Goal: Ask a question

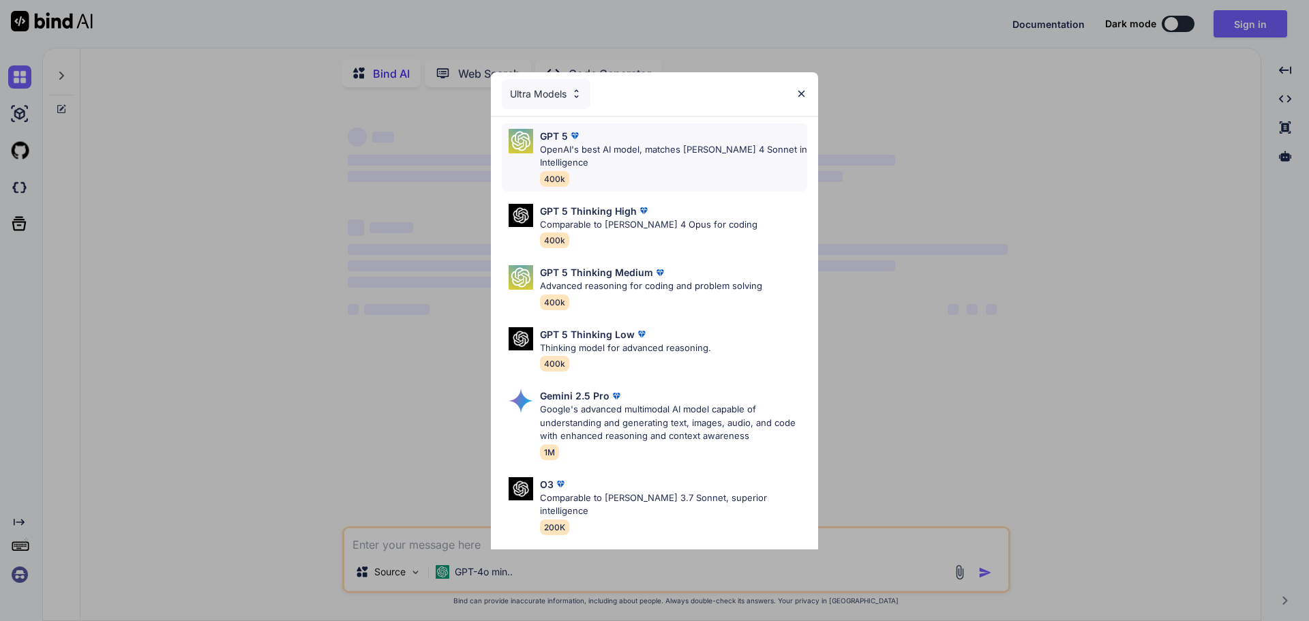
click at [620, 154] on p "OpenAI's best AI model, matches [PERSON_NAME] 4 Sonnet in Intelligence" at bounding box center [673, 156] width 267 height 27
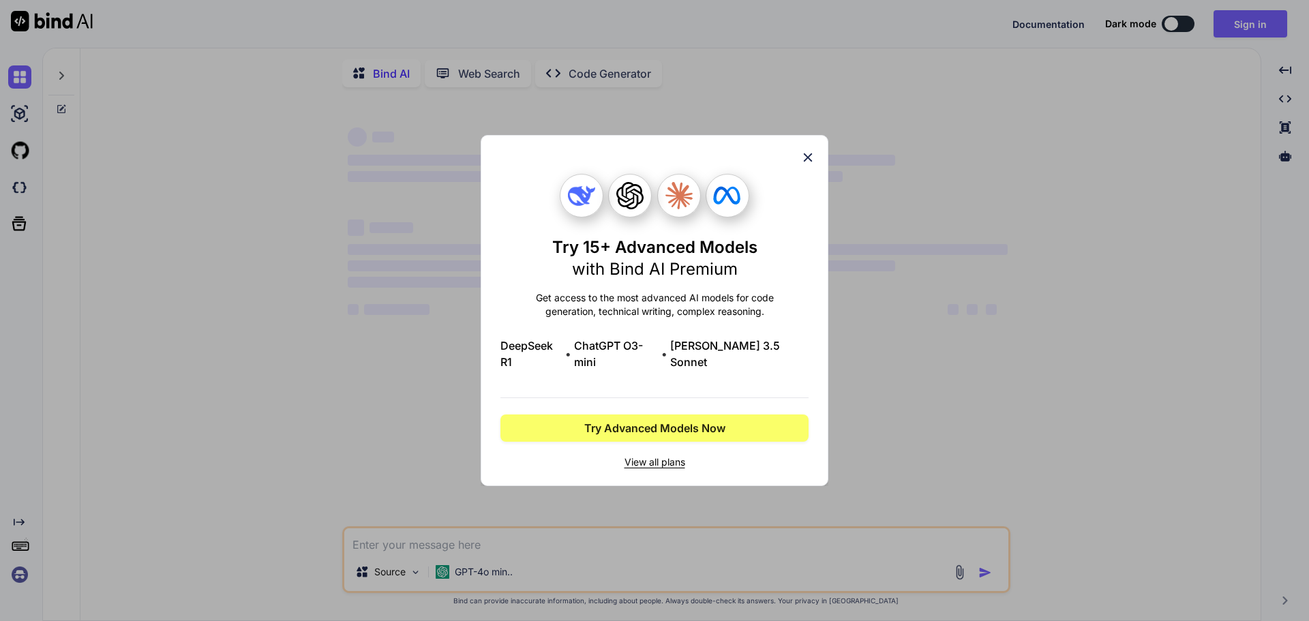
type textarea "x"
click at [804, 165] on icon at bounding box center [807, 157] width 15 height 15
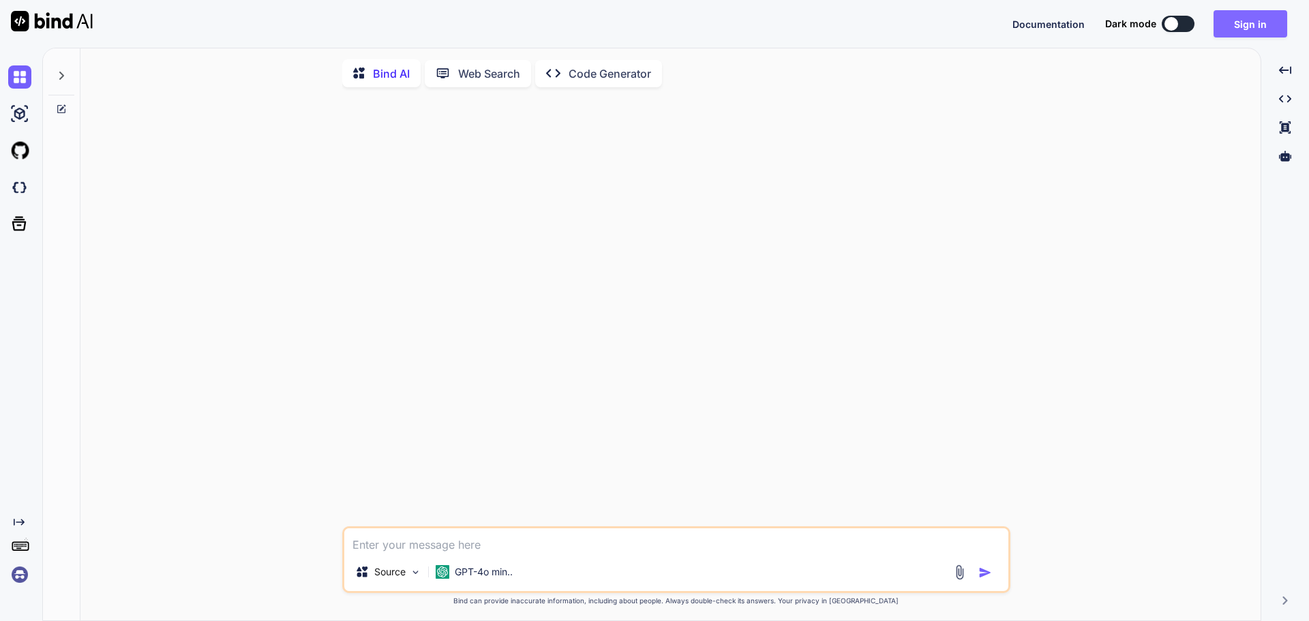
click at [1260, 15] on button "Sign in" at bounding box center [1250, 23] width 74 height 27
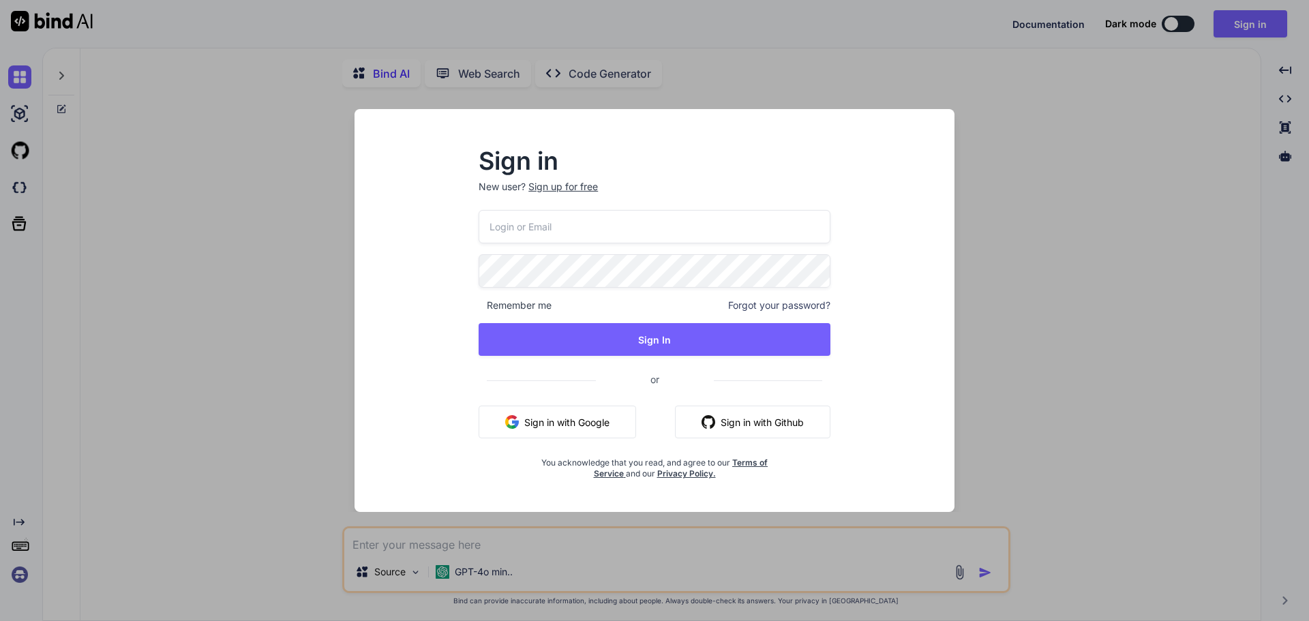
click at [581, 226] on input "email" at bounding box center [654, 226] width 352 height 33
click at [581, 231] on input "email" at bounding box center [654, 226] width 352 height 33
click at [617, 213] on input "email" at bounding box center [654, 226] width 352 height 33
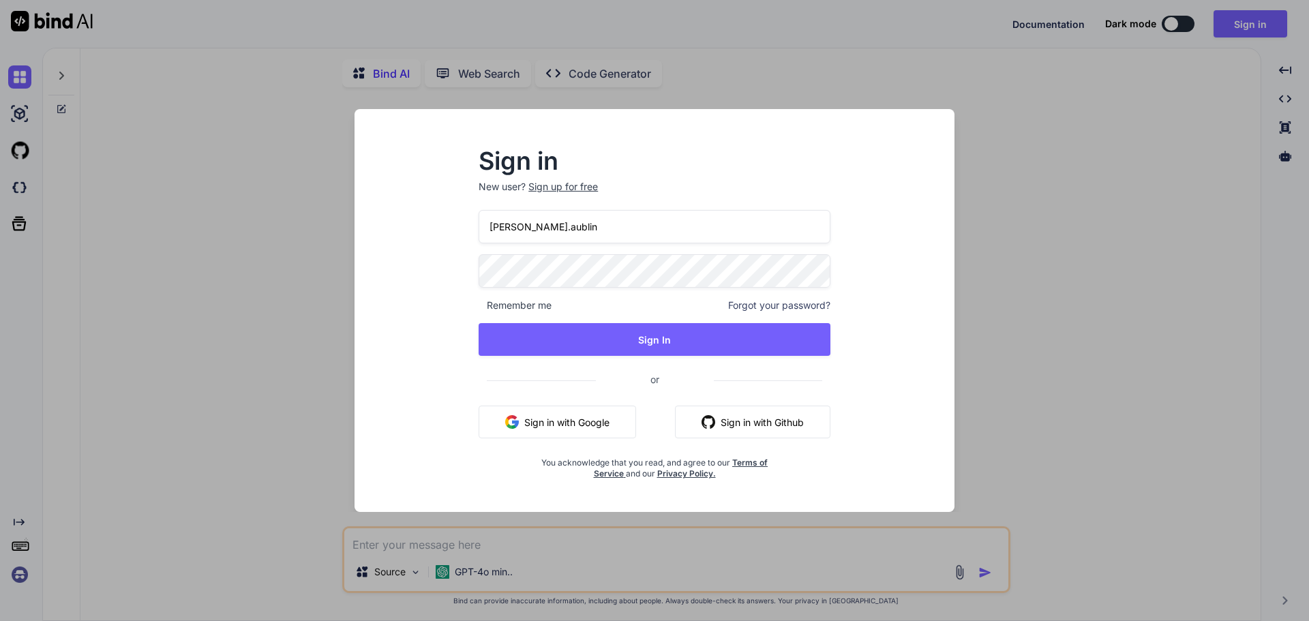
type input "[PERSON_NAME].aublin"
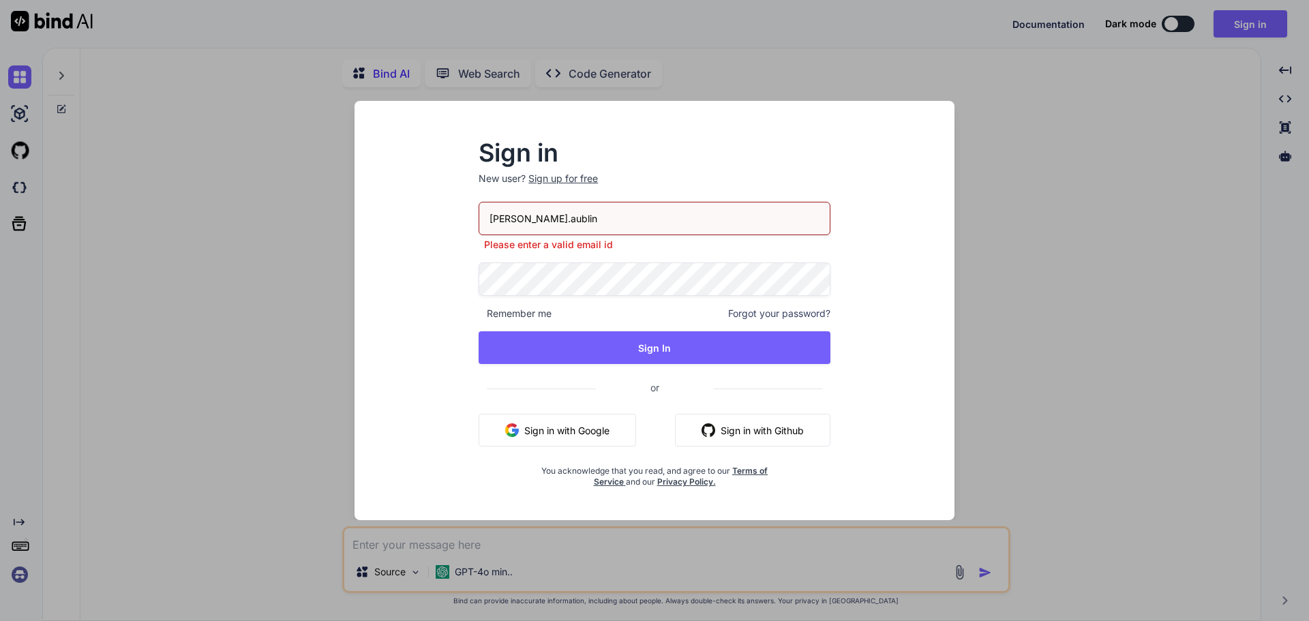
click at [533, 306] on div "[PERSON_NAME].aublin Please enter a valid email id Remember me Forgot your pass…" at bounding box center [654, 345] width 352 height 286
click at [582, 233] on input "[PERSON_NAME].aublin" at bounding box center [654, 218] width 352 height 33
drag, startPoint x: 586, startPoint y: 221, endPoint x: 424, endPoint y: 221, distance: 162.2
click at [424, 221] on div "Sign in New user? Sign up for free [PERSON_NAME].aublin Please enter a valid em…" at bounding box center [654, 322] width 578 height 395
type input "c"
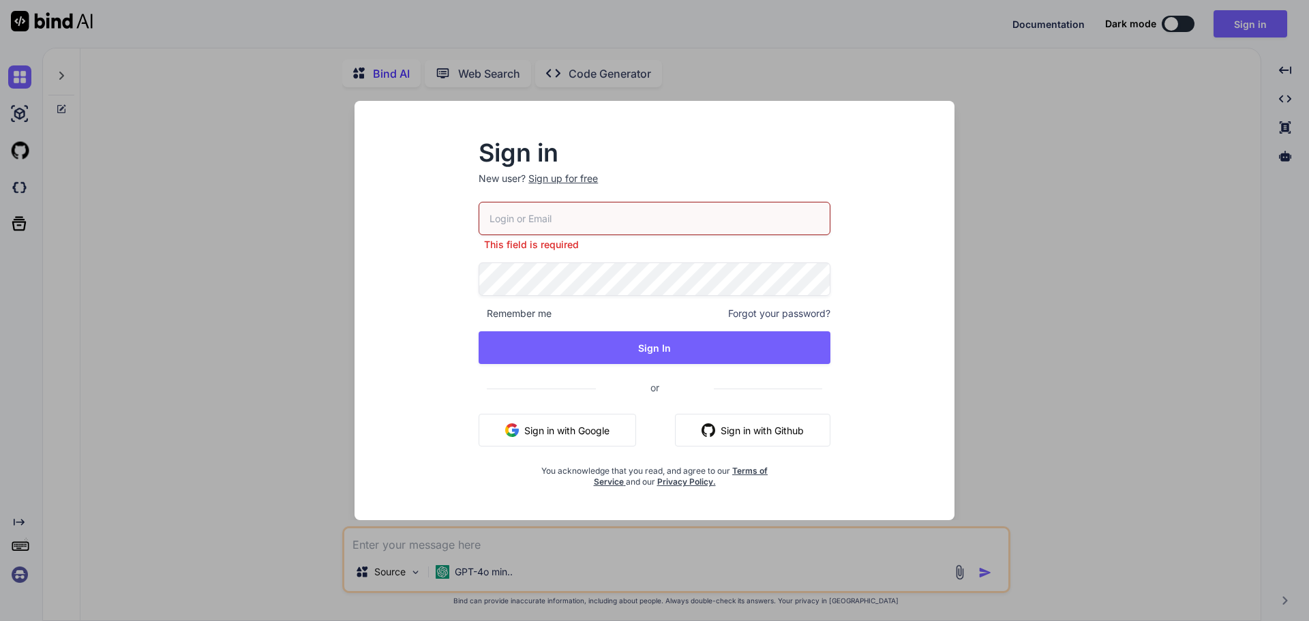
click at [763, 309] on span "Forgot your password?" at bounding box center [779, 314] width 102 height 14
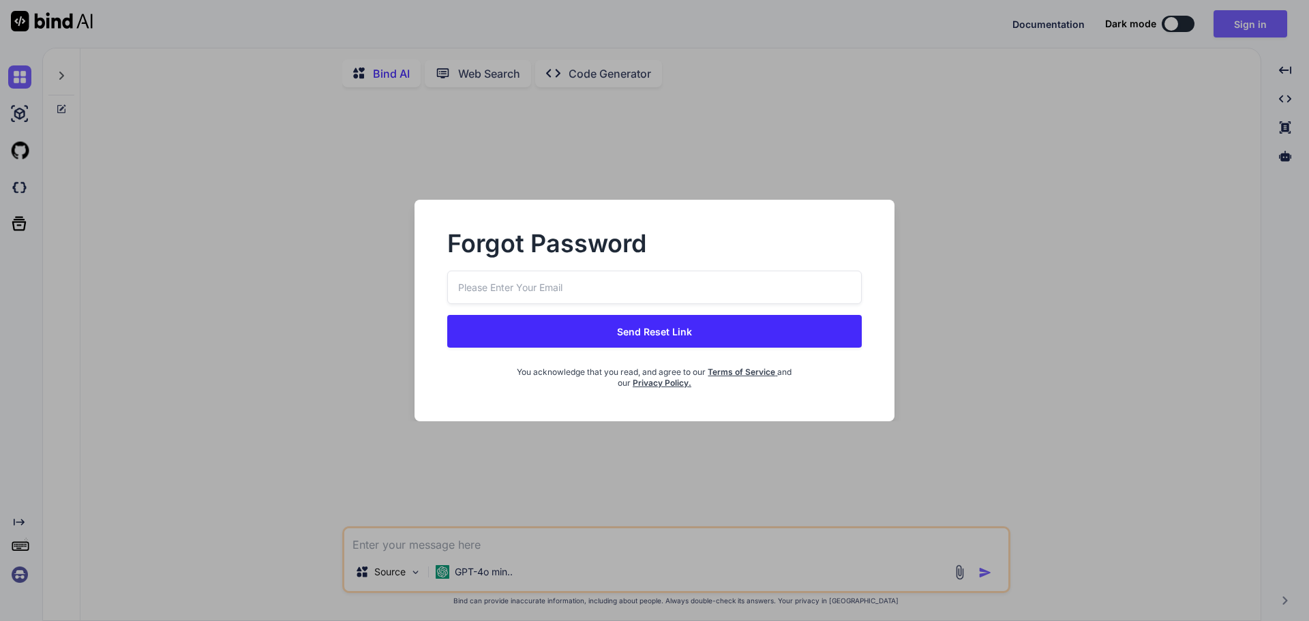
click at [582, 292] on input "email" at bounding box center [654, 287] width 414 height 33
type input "[PERSON_NAME][EMAIL_ADDRESS][DOMAIN_NAME]"
click at [622, 328] on button "Send Reset Link" at bounding box center [654, 331] width 414 height 33
click at [628, 333] on button "Send Reset Link" at bounding box center [654, 331] width 414 height 33
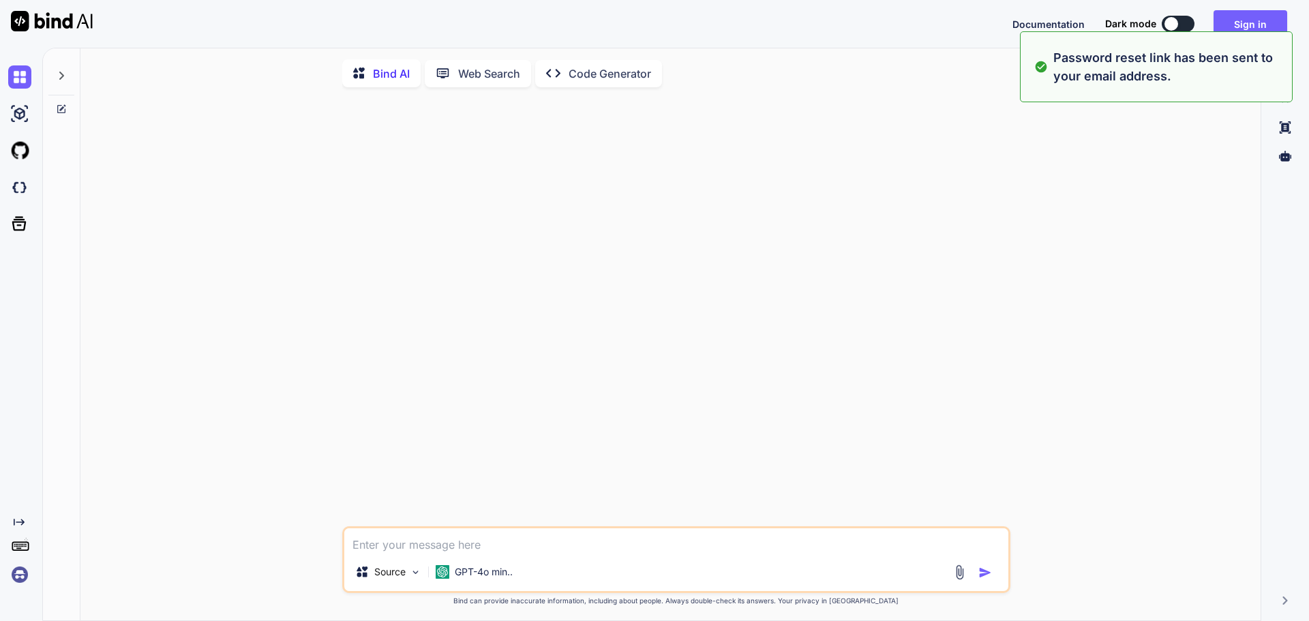
click at [493, 551] on textarea at bounding box center [676, 540] width 664 height 25
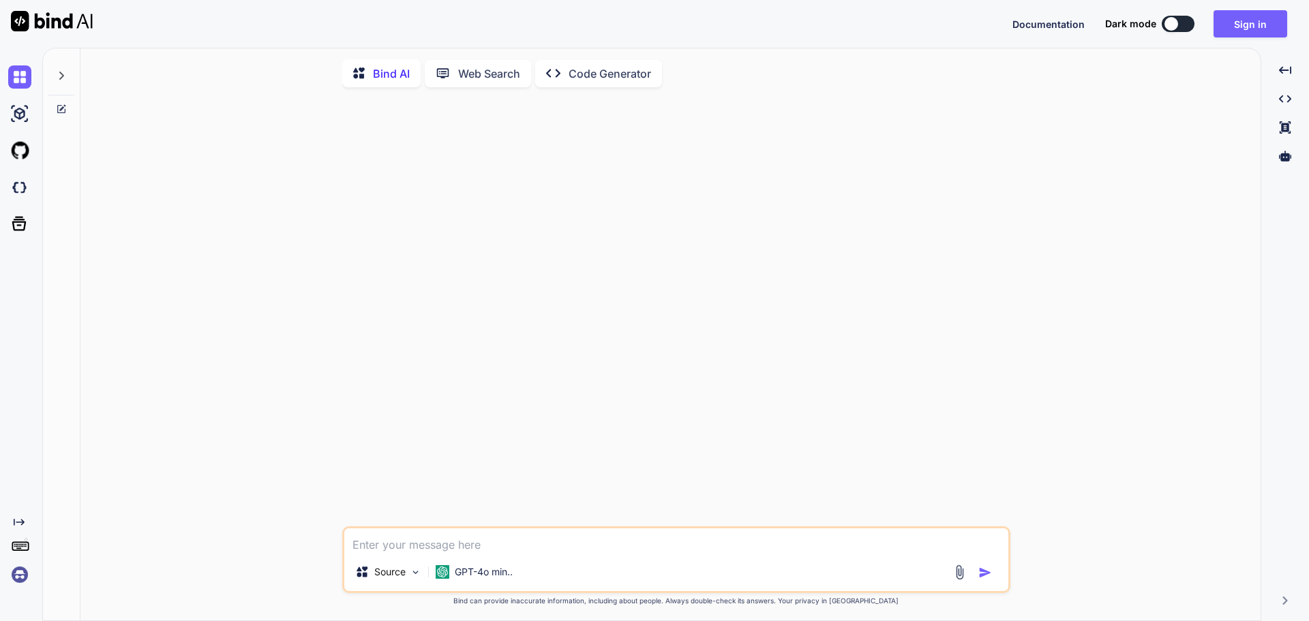
click at [476, 544] on textarea at bounding box center [676, 540] width 664 height 25
type textarea "I"
type textarea "x"
type textarea "I"
type textarea "x"
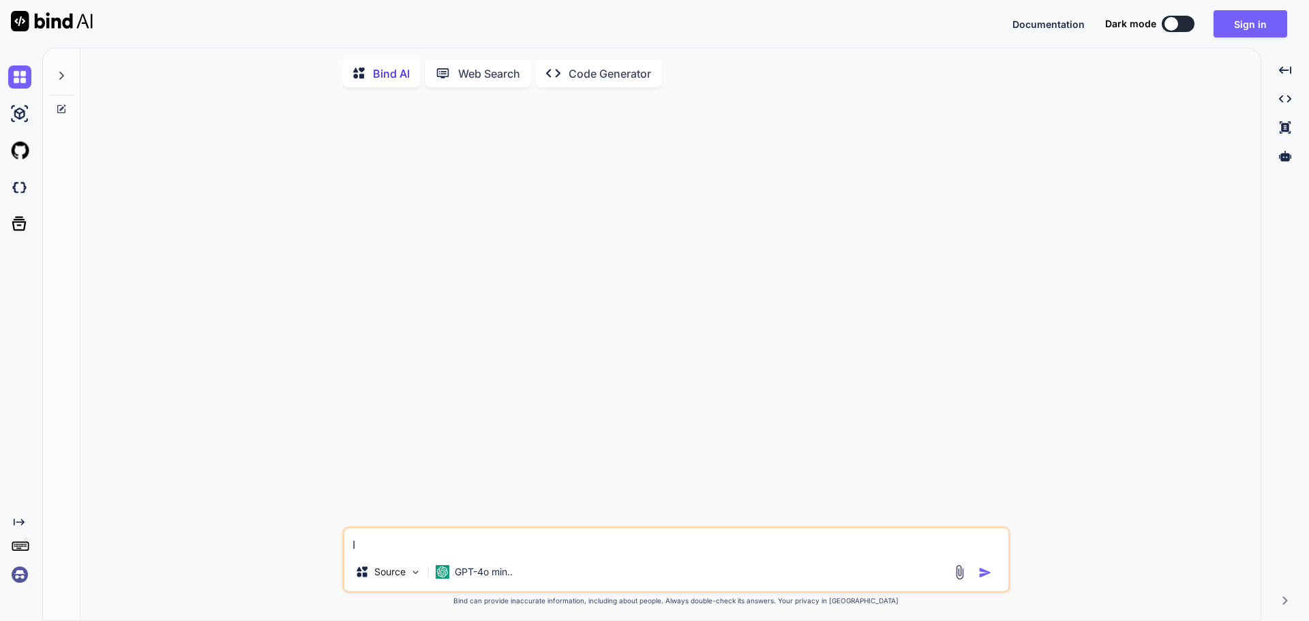
type textarea "I w"
type textarea "x"
type textarea "I wa"
type textarea "x"
type textarea "I wan"
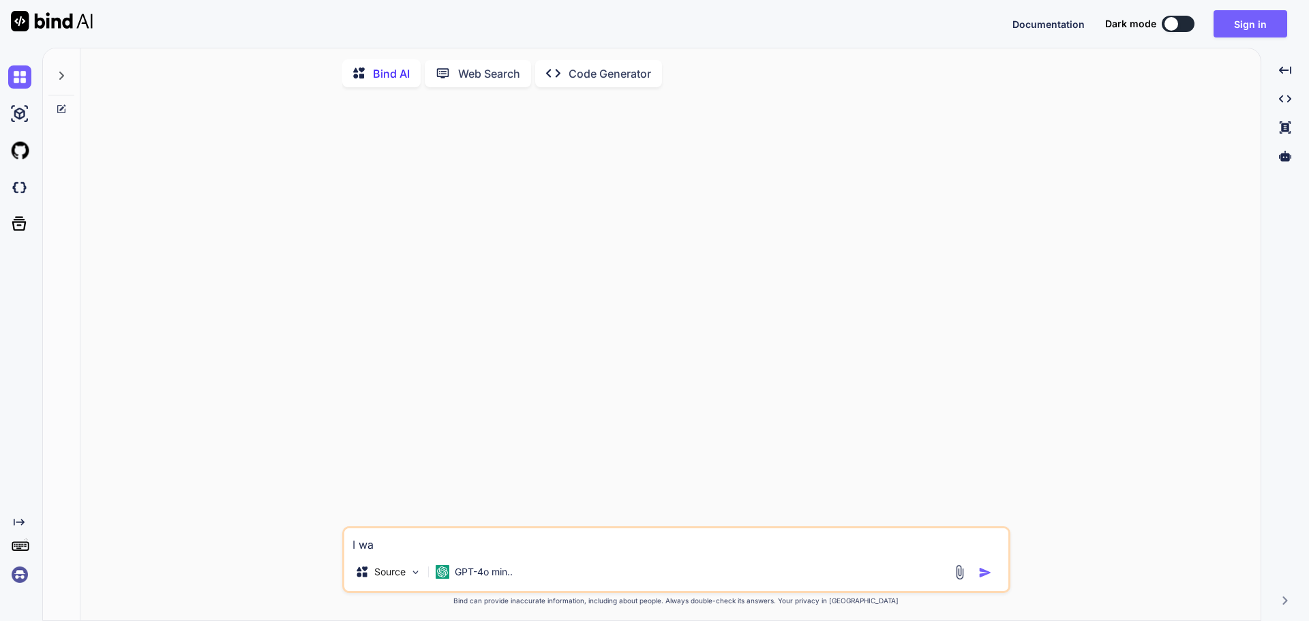
type textarea "x"
type textarea "I want"
type textarea "x"
type textarea "I wan"
type textarea "x"
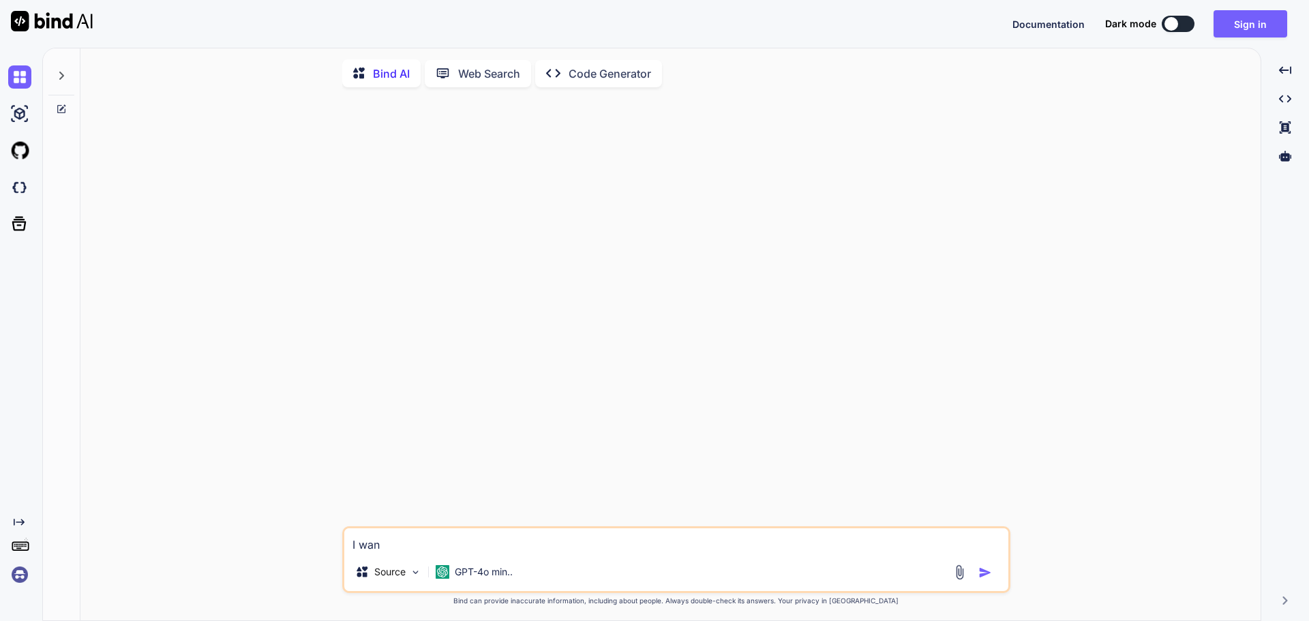
type textarea "I wa"
type textarea "x"
type textarea "I w"
type textarea "x"
type textarea "I"
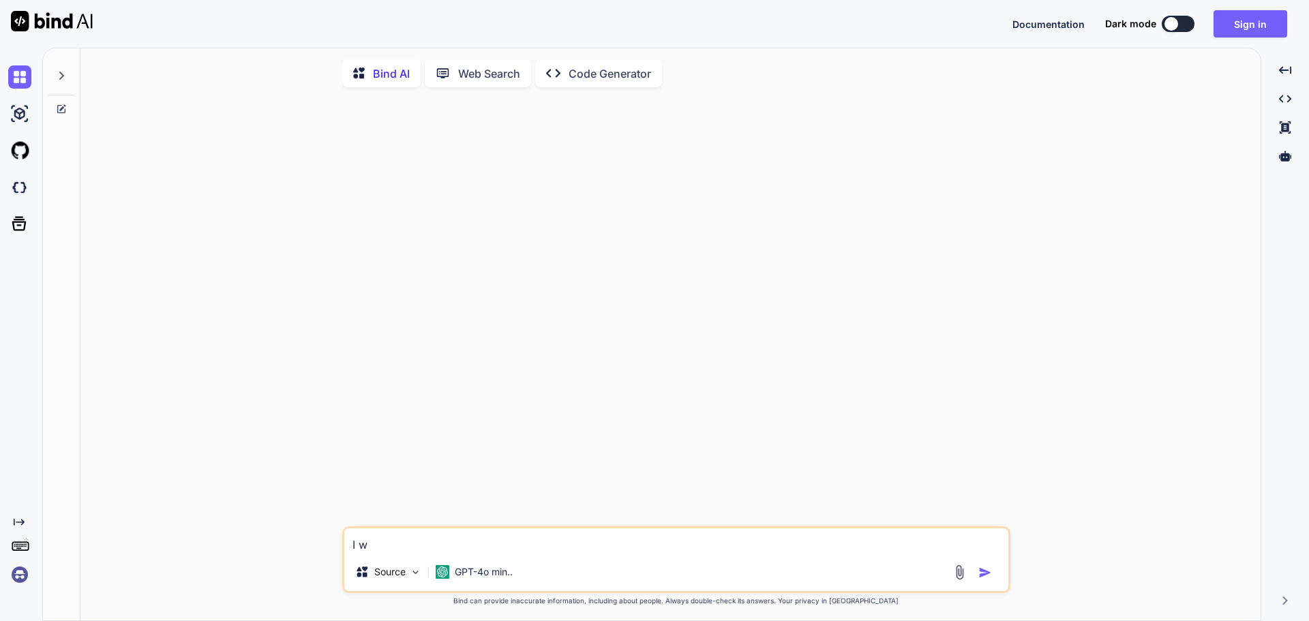
type textarea "x"
type textarea "I"
type textarea "x"
type textarea "H"
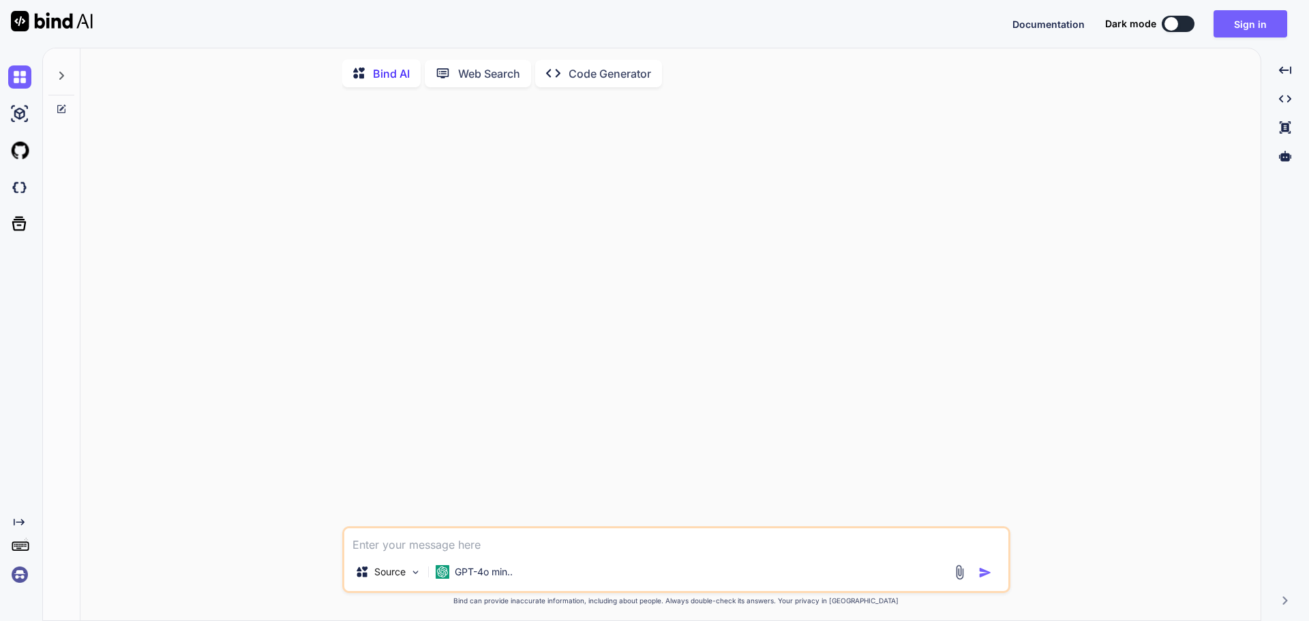
type textarea "x"
type textarea "Ho"
type textarea "x"
type textarea "How"
type textarea "x"
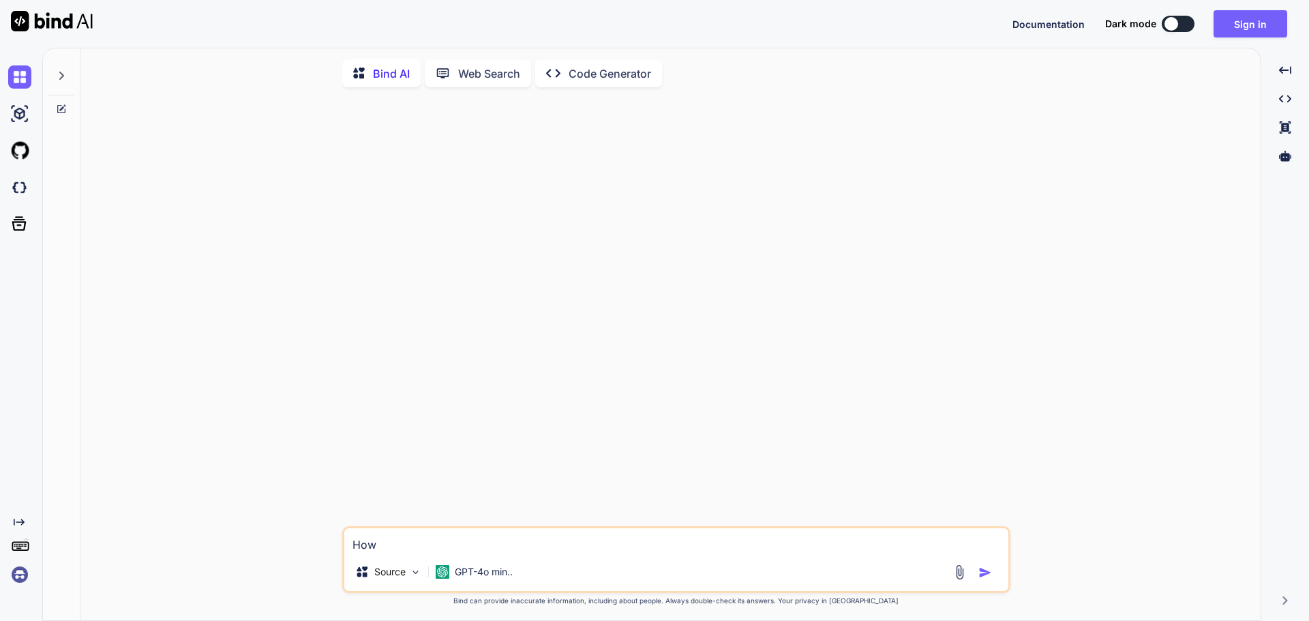
type textarea "Ho"
type textarea "x"
type textarea "H"
type textarea "x"
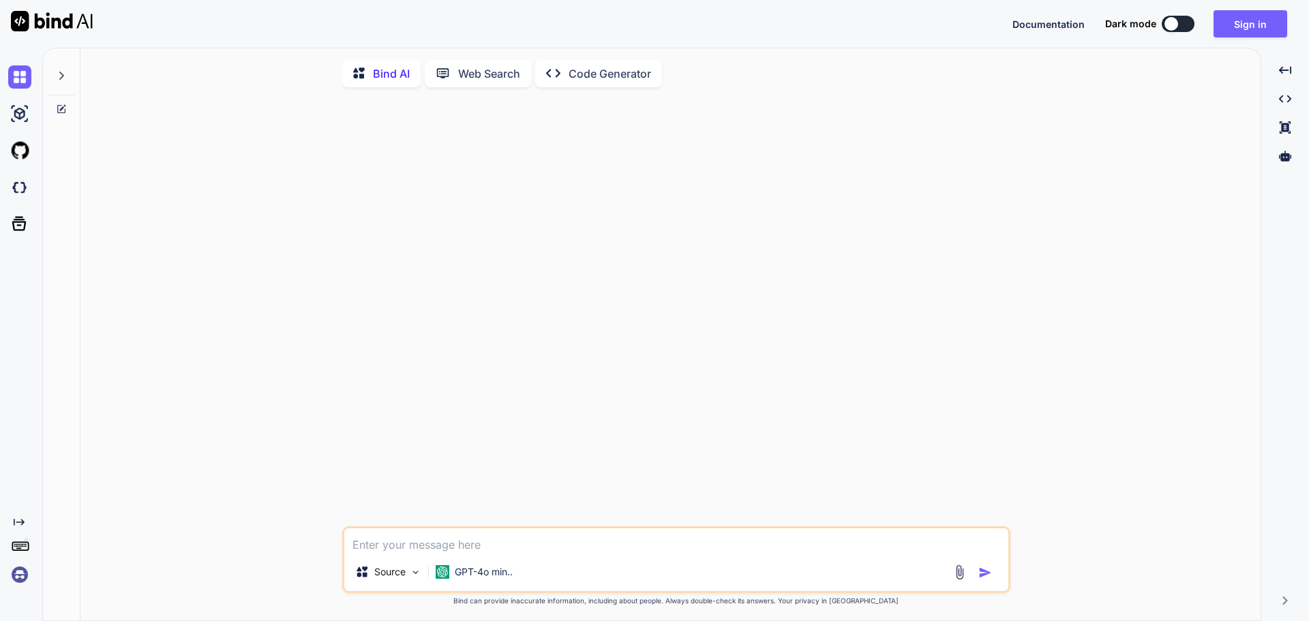
type textarea "P"
type textarea "x"
type textarea "Py"
type textarea "x"
type textarea "Pyt"
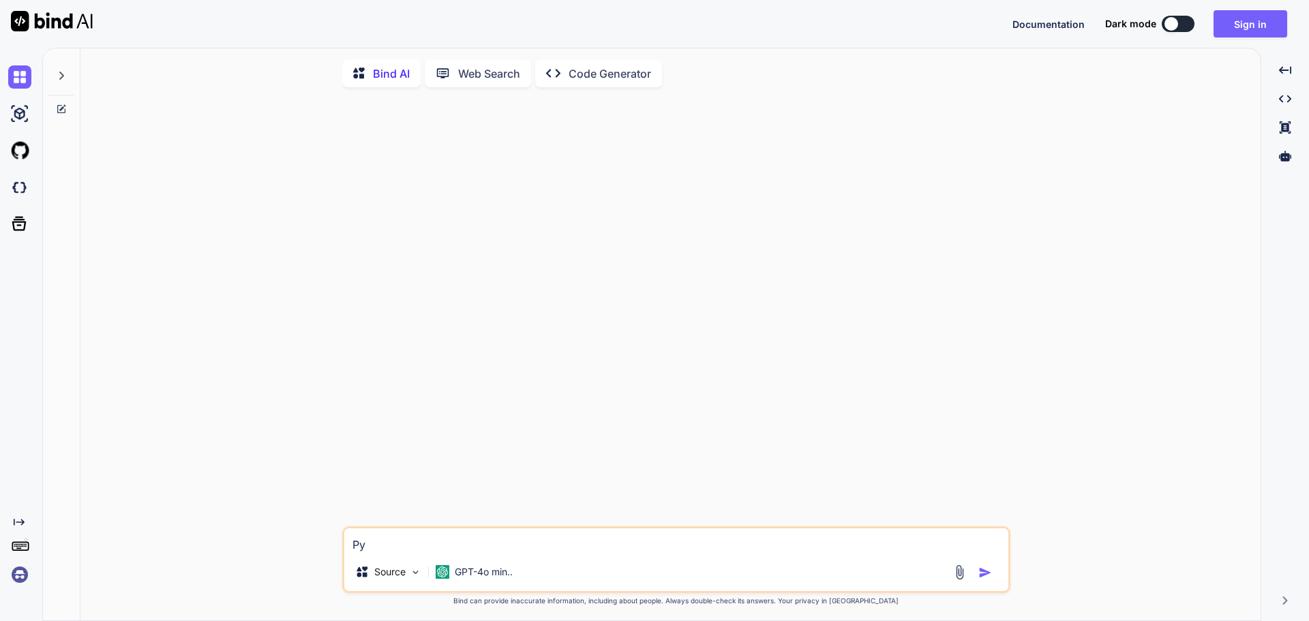
type textarea "x"
type textarea "Pyth"
type textarea "x"
type textarea "Pytho"
type textarea "x"
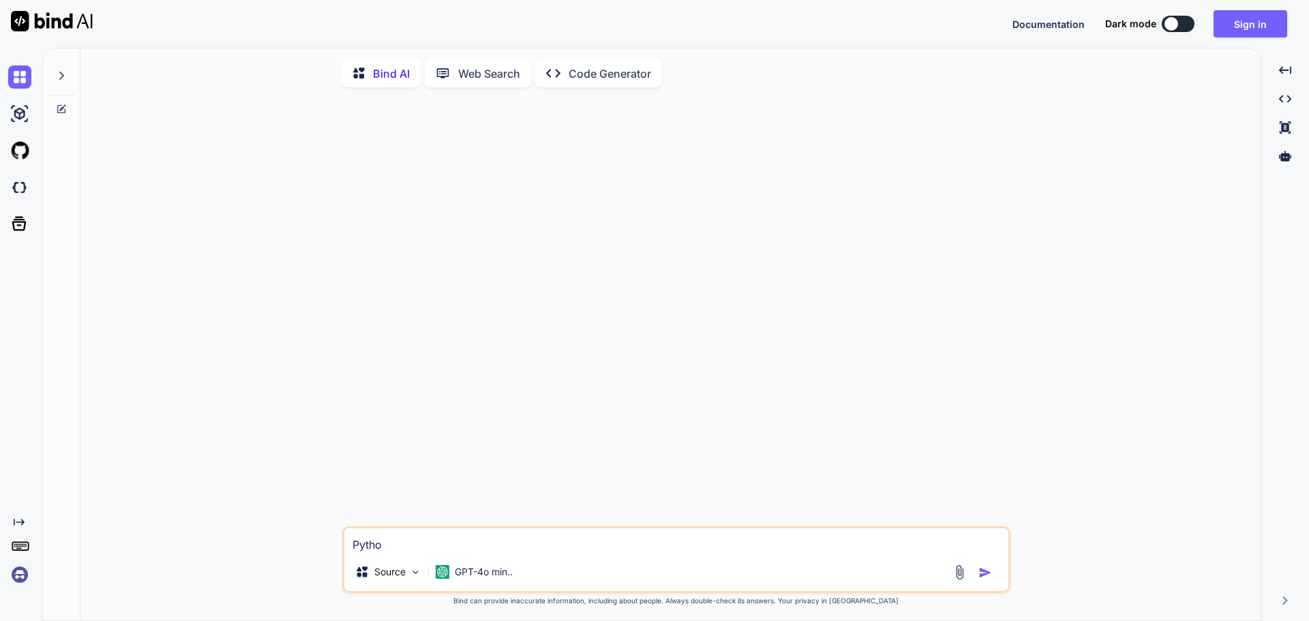
type textarea "Python"
type textarea "x"
type textarea "Pythong"
type textarea "x"
type textarea "Pythong"
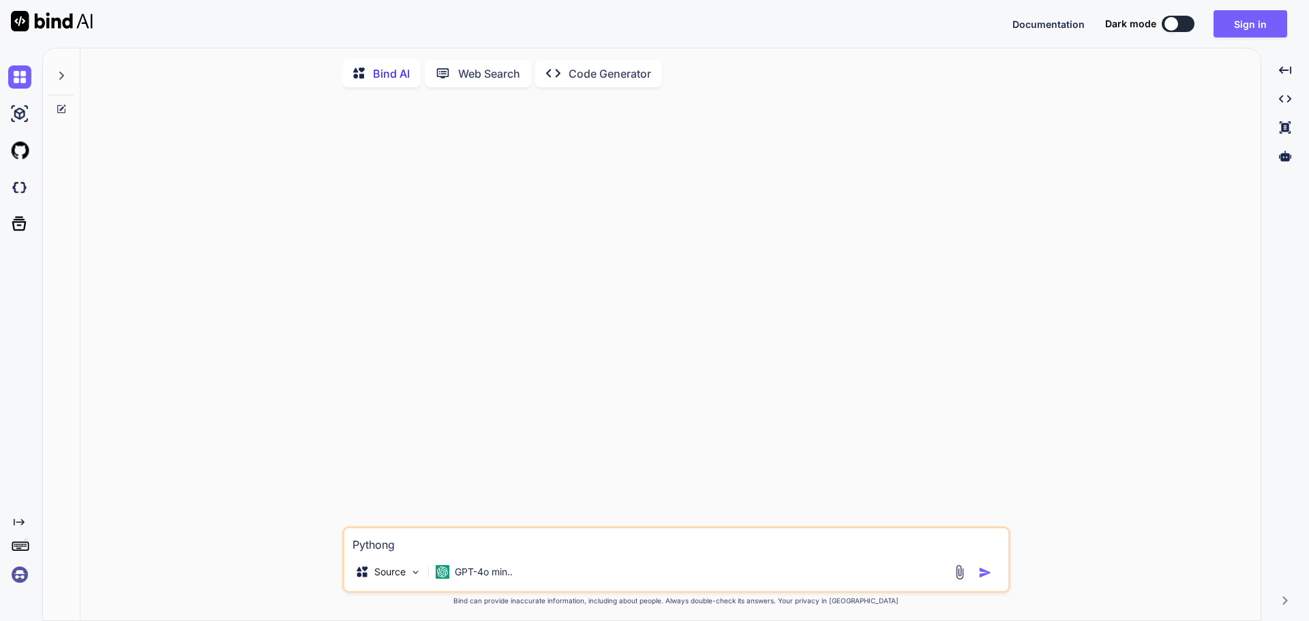
type textarea "x"
type textarea "Pythong"
type textarea "x"
type textarea "Python"
type textarea "x"
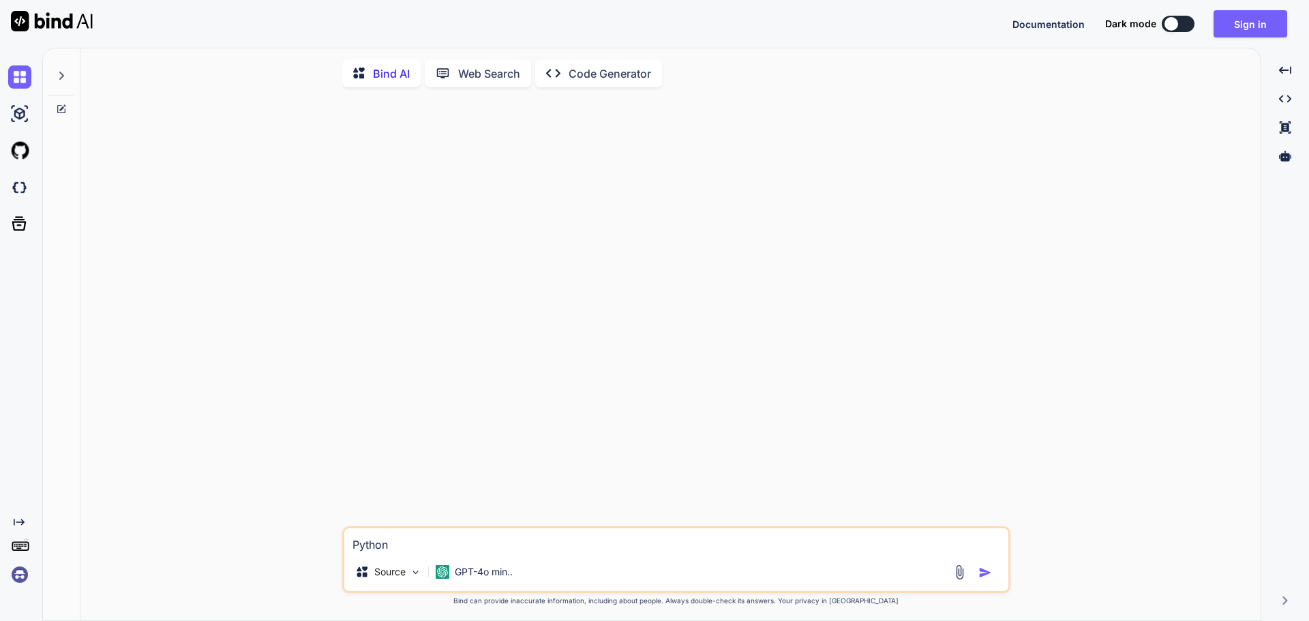
type textarea "Python"
type textarea "x"
type textarea "Python F"
type textarea "x"
type textarea "Python Fl"
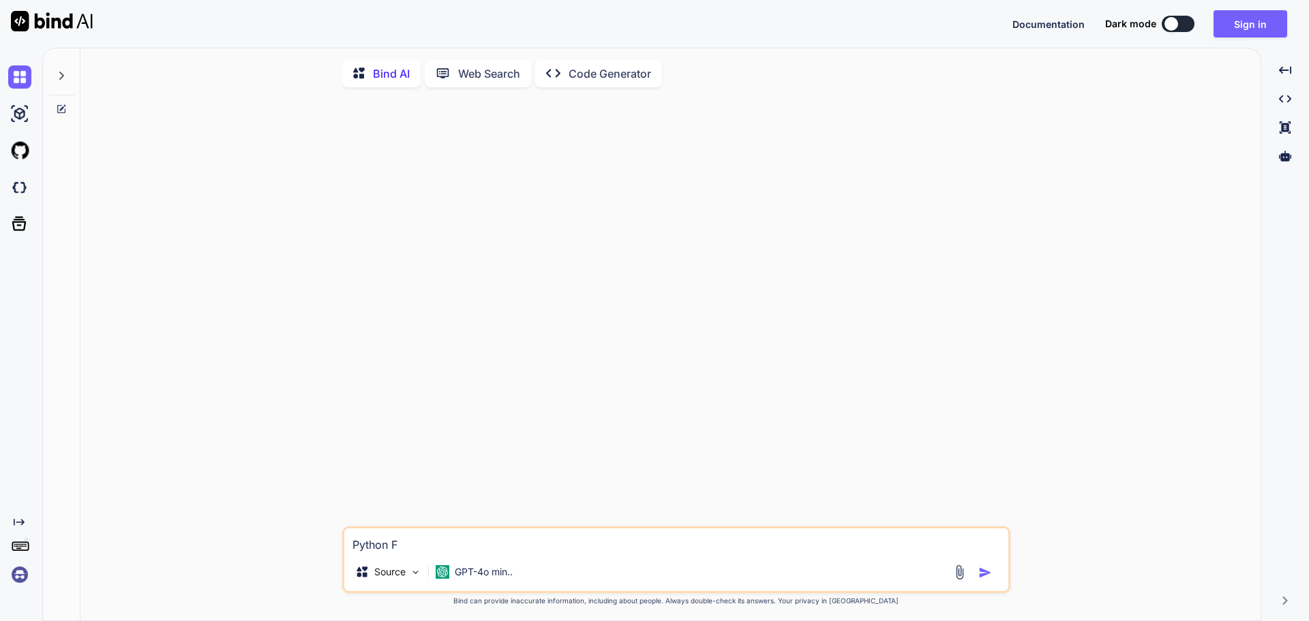
type textarea "x"
type textarea "Python Fla"
type textarea "x"
type textarea "Python Flas"
type textarea "x"
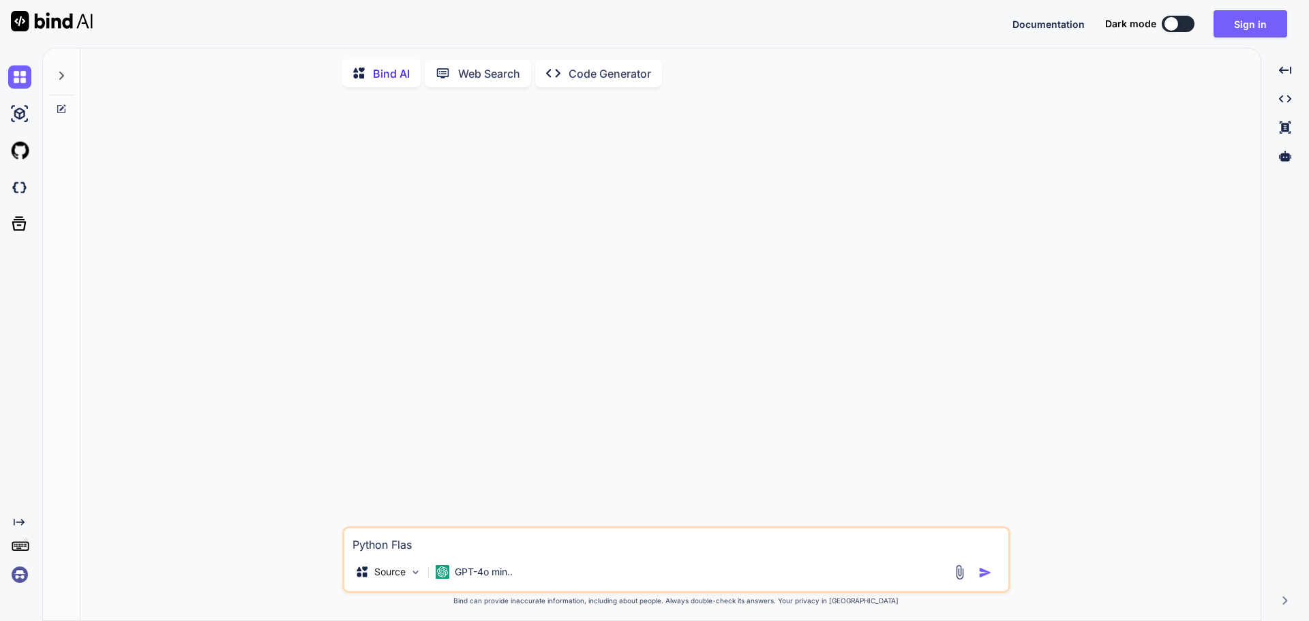
type textarea "Python Flask"
type textarea "x"
type textarea "Python Flask,"
type textarea "x"
type textarea "Python Flask,"
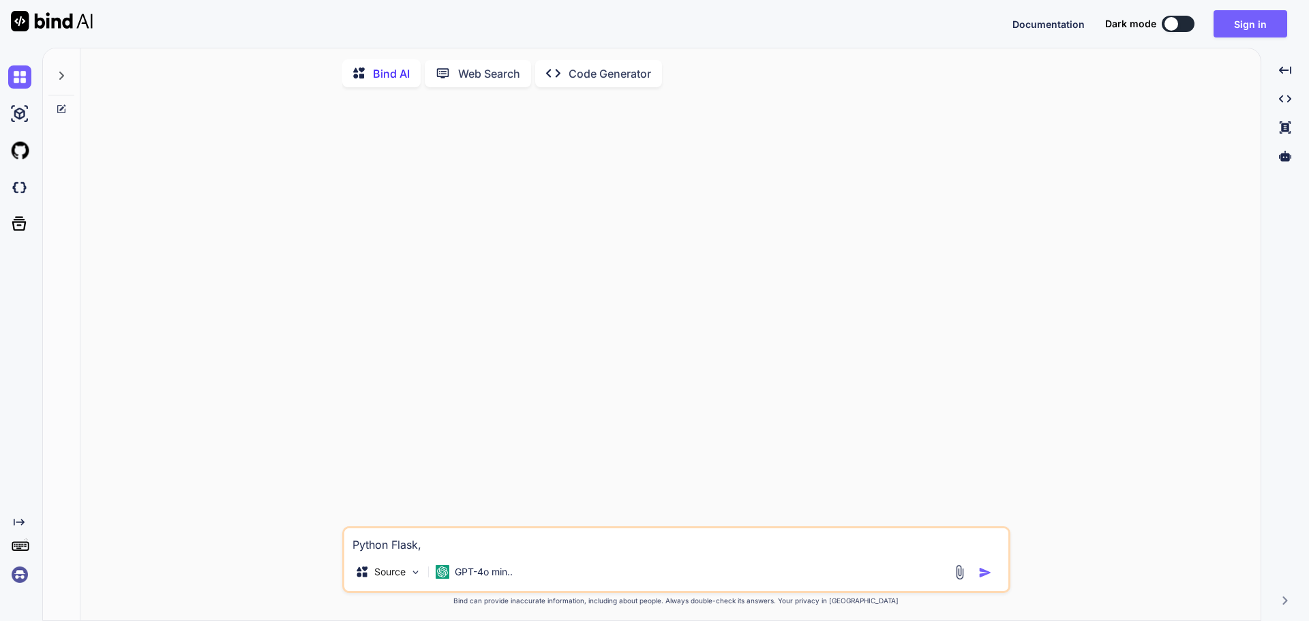
type textarea "x"
type textarea "Python Flask,"
type textarea "x"
type textarea "Python Flask"
type textarea "x"
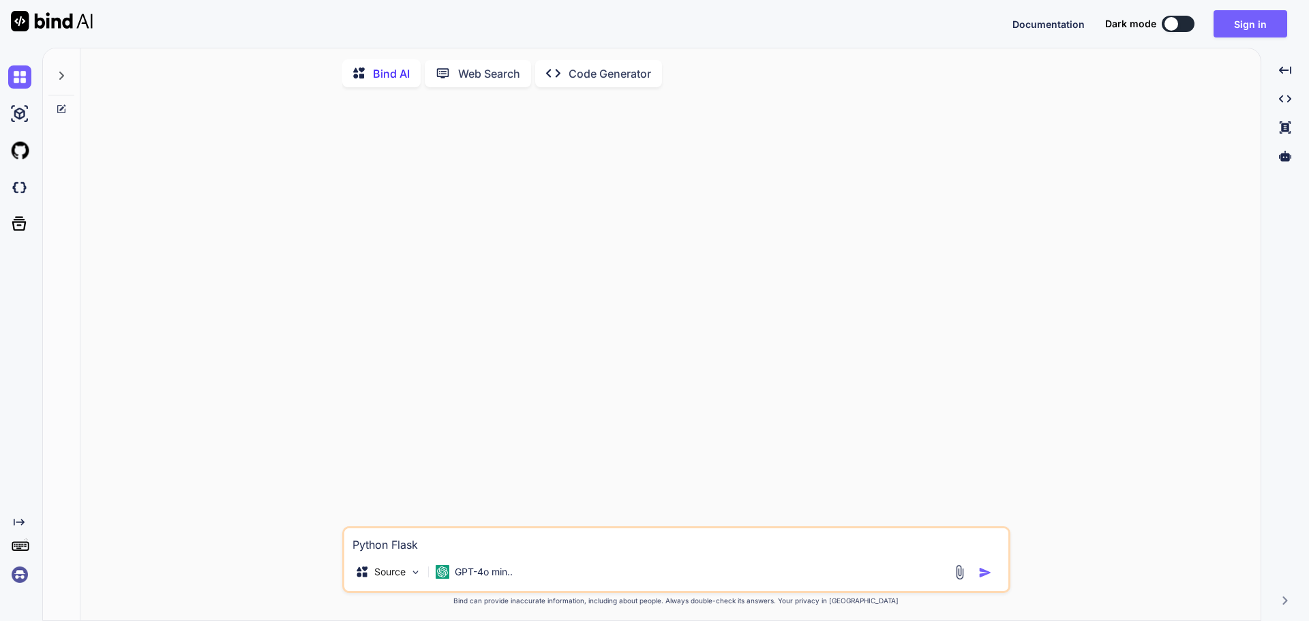
type textarea "Python Flask."
type textarea "x"
type textarea "Python Flask."
type textarea "x"
type textarea "Python Flask. H"
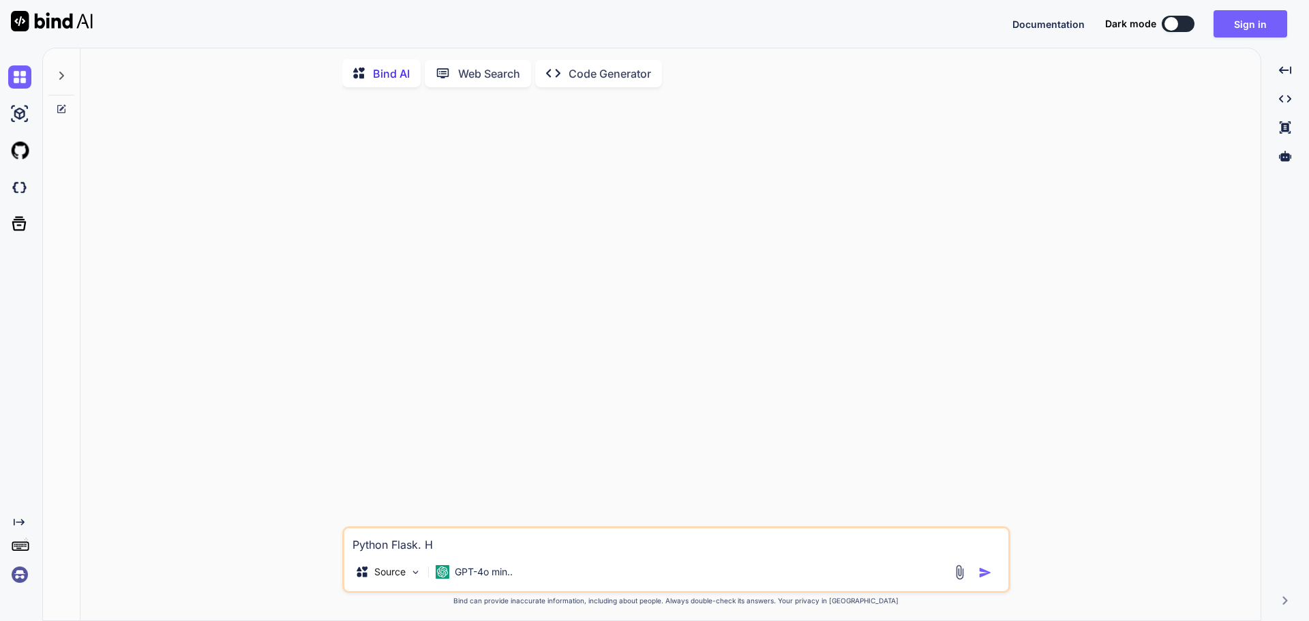
type textarea "x"
type textarea "Python Flask. Ho"
type textarea "x"
type textarea "Python Flask. How"
type textarea "x"
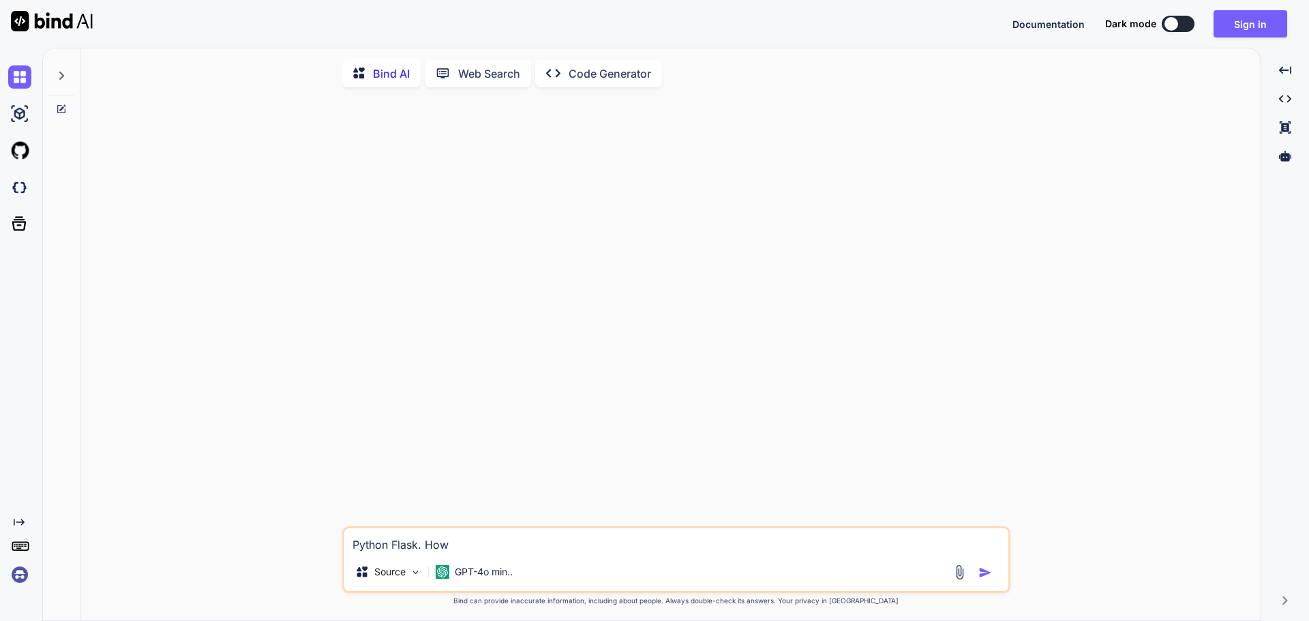
type textarea "Python Flask. How"
type textarea "x"
type textarea "Python Flask. How c"
type textarea "x"
type textarea "Python Flask. How ca"
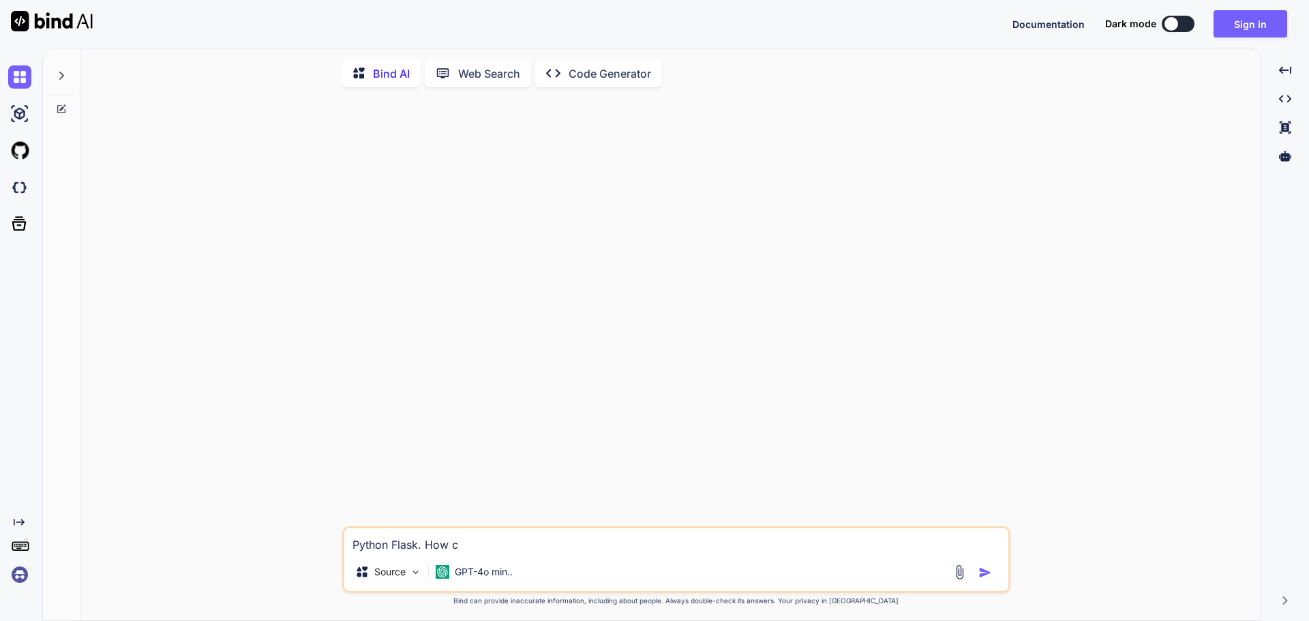
type textarea "x"
type textarea "Python Flask. How can"
type textarea "x"
type textarea "Python Flask. How can"
type textarea "x"
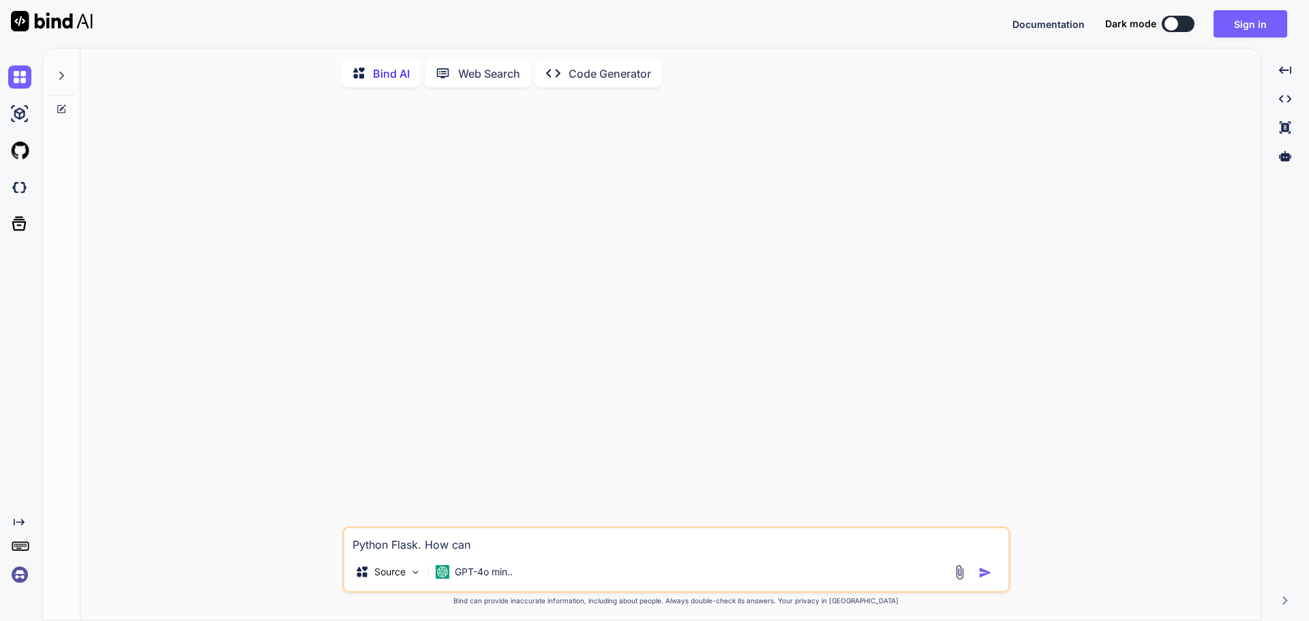
type textarea "Python Flask. How can I"
type textarea "x"
type textarea "Python Flask. How can I"
type textarea "x"
type textarea "Python Flask. How can I m"
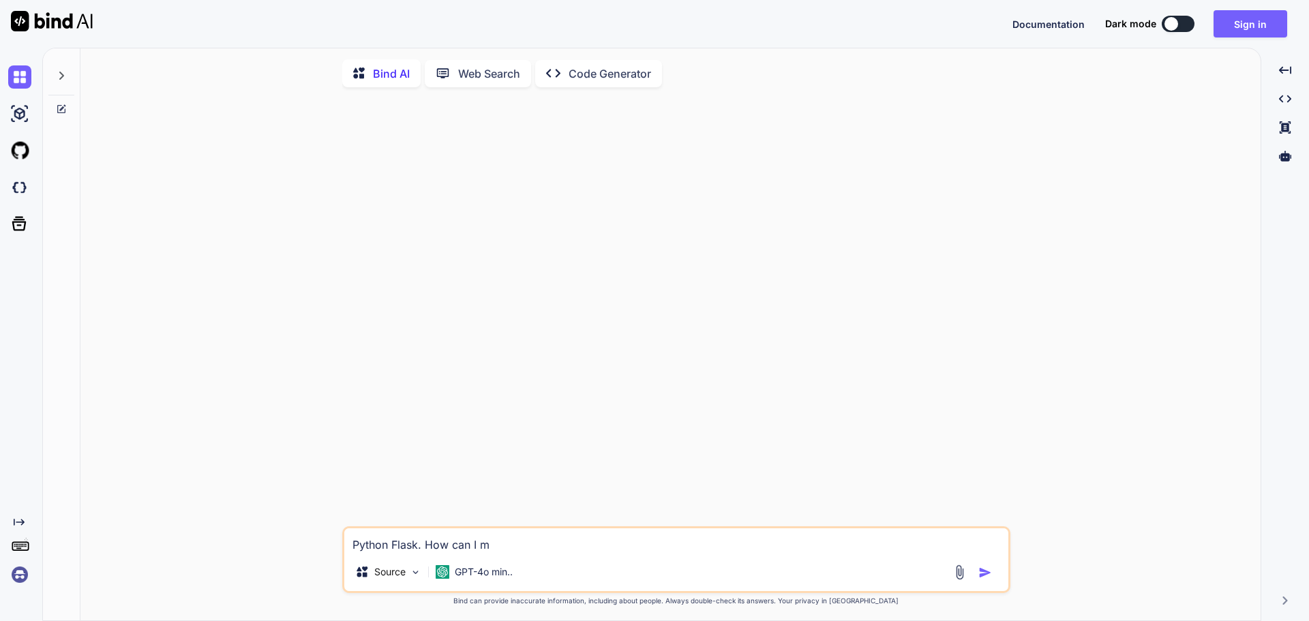
type textarea "x"
type textarea "Python Flask. How can I ma"
type textarea "x"
type textarea "Python Flask. How can I mak"
type textarea "x"
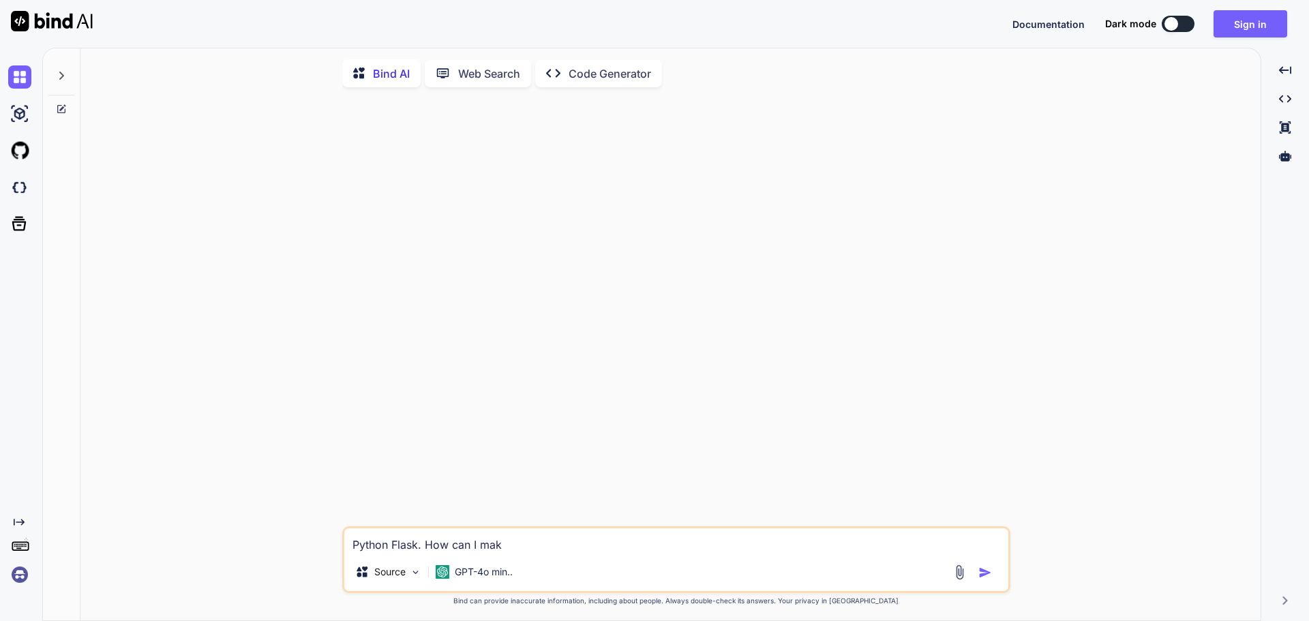
type textarea "Python Flask. How can I make"
type textarea "x"
type textarea "Python Flask. How can I make"
type textarea "x"
type textarea "Python Flask. How can I make a"
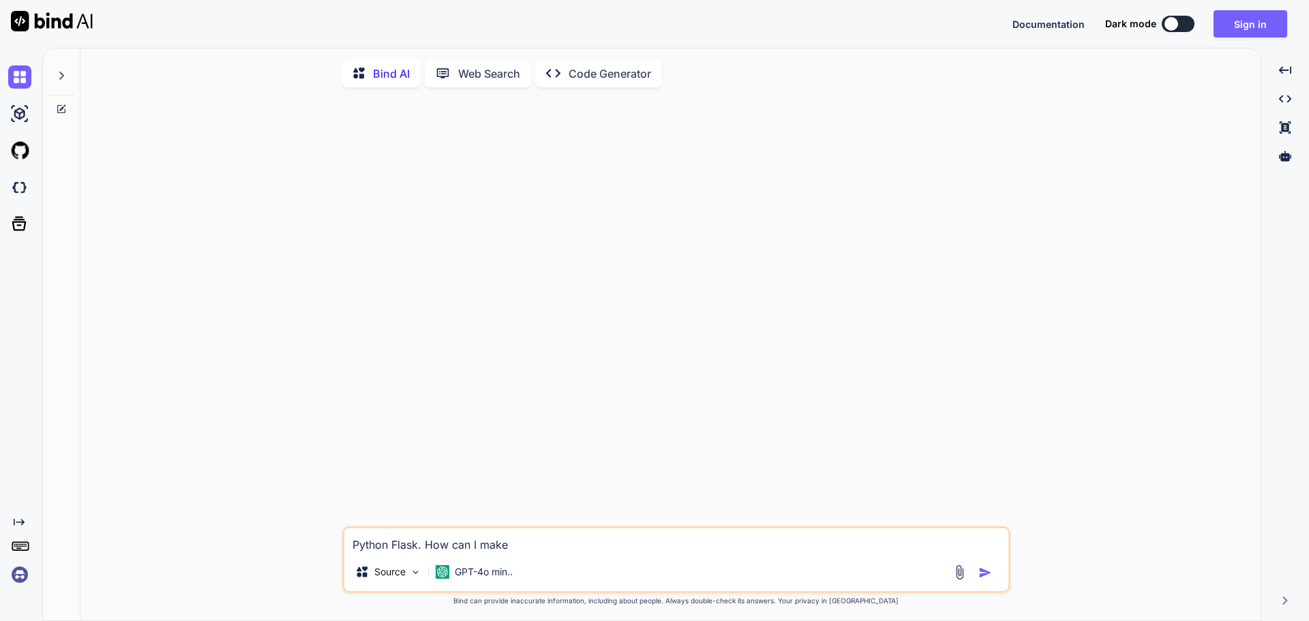
type textarea "x"
type textarea "Python Flask. How can I make a"
type textarea "x"
type textarea "Python Flask. How can I make a w"
type textarea "x"
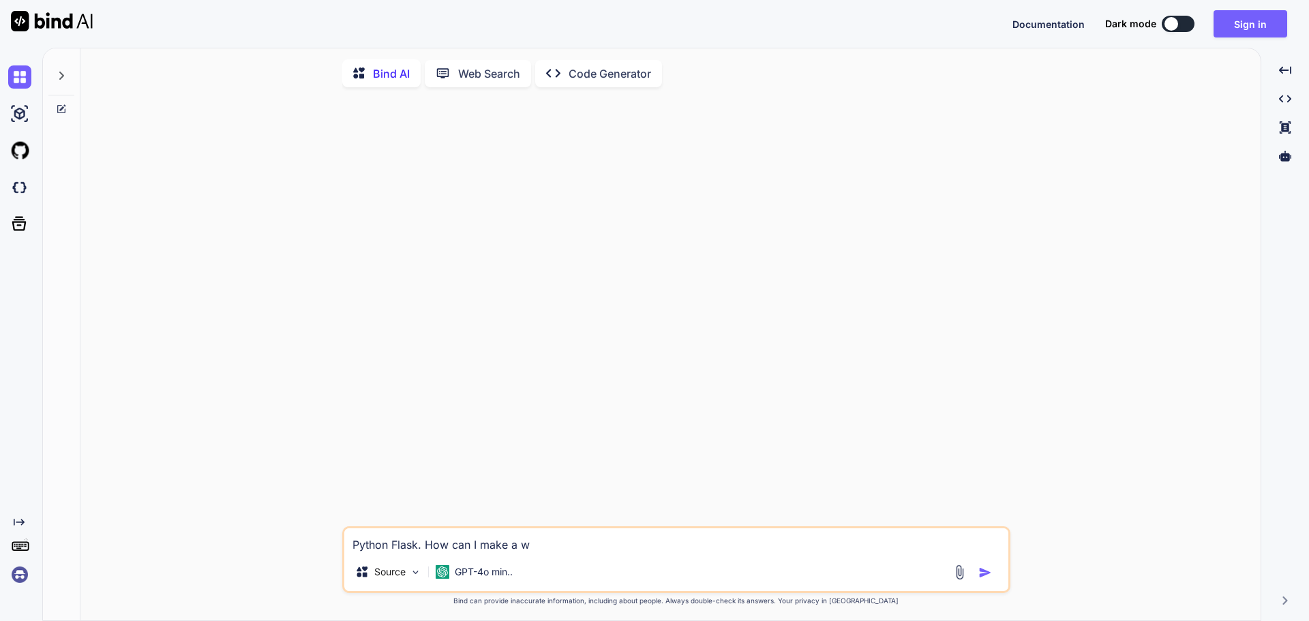
type textarea "Python Flask. How can I make a we"
type textarea "x"
type textarea "Python Flask. How can I make a w"
type textarea "x"
type textarea "Python Flask. How can I make a"
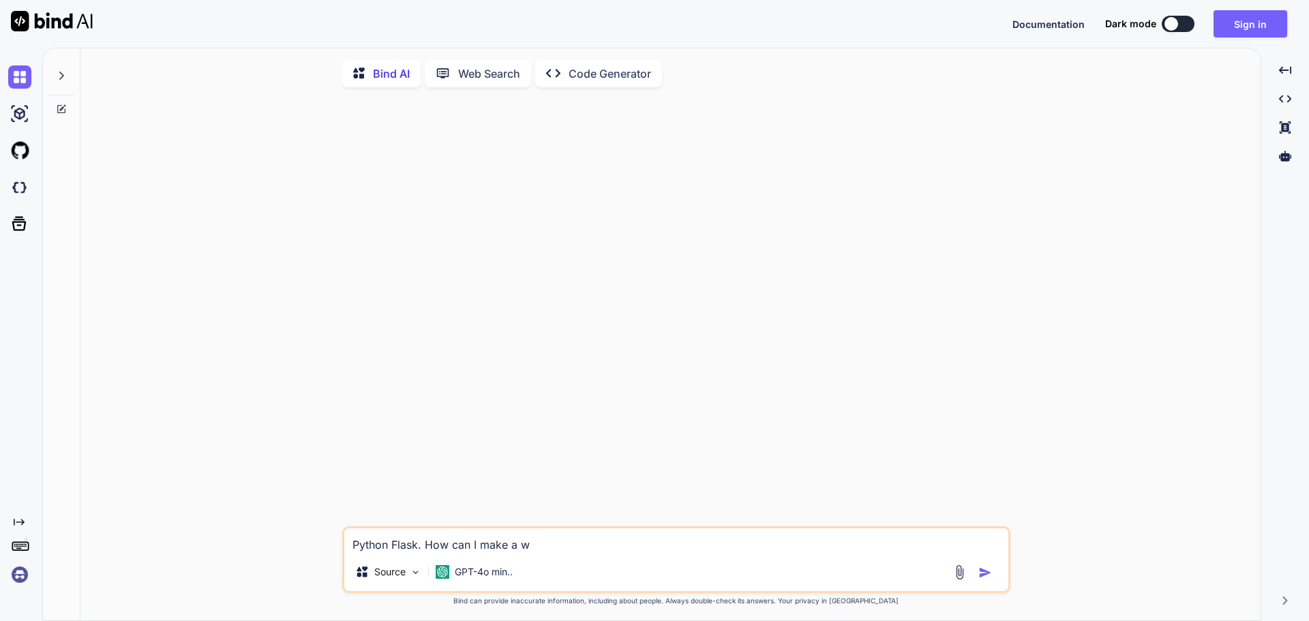
type textarea "x"
type textarea "Python Flask. How can I make a f"
type textarea "x"
type textarea "Python Flask. How can I make a fo"
type textarea "x"
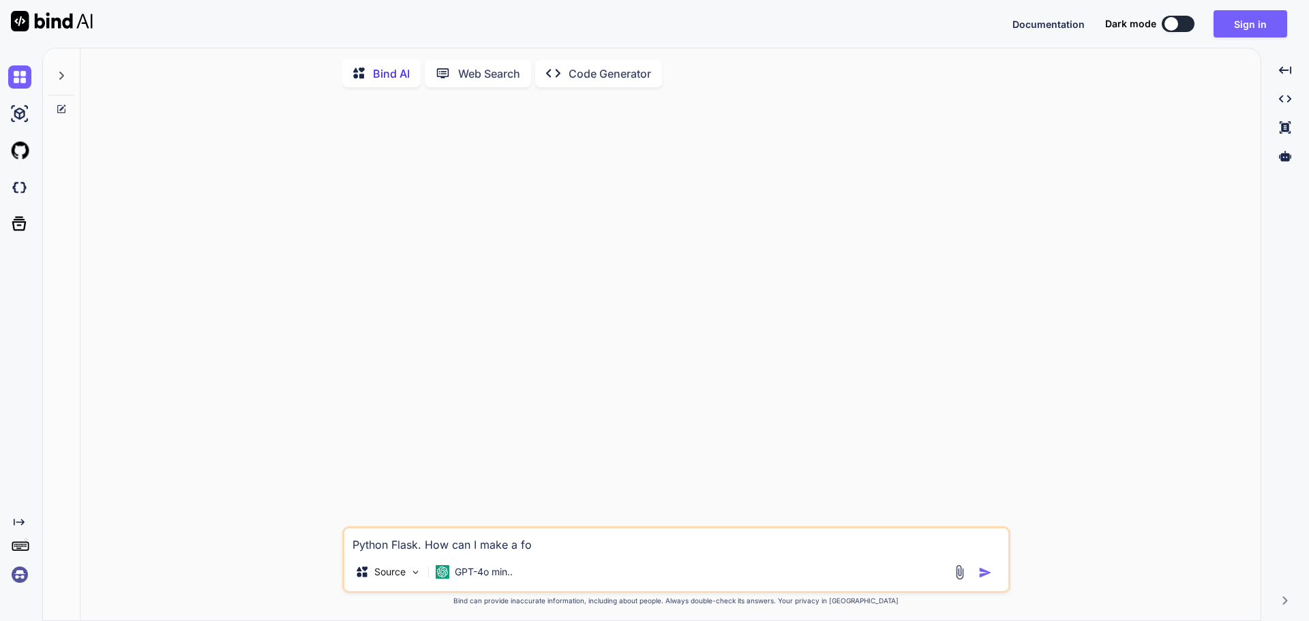
type textarea "Python Flask. How can I make a for"
type textarea "x"
type textarea "Python Flask. How can I make a fo"
type textarea "x"
type textarea "Python Flask. How can I make a f"
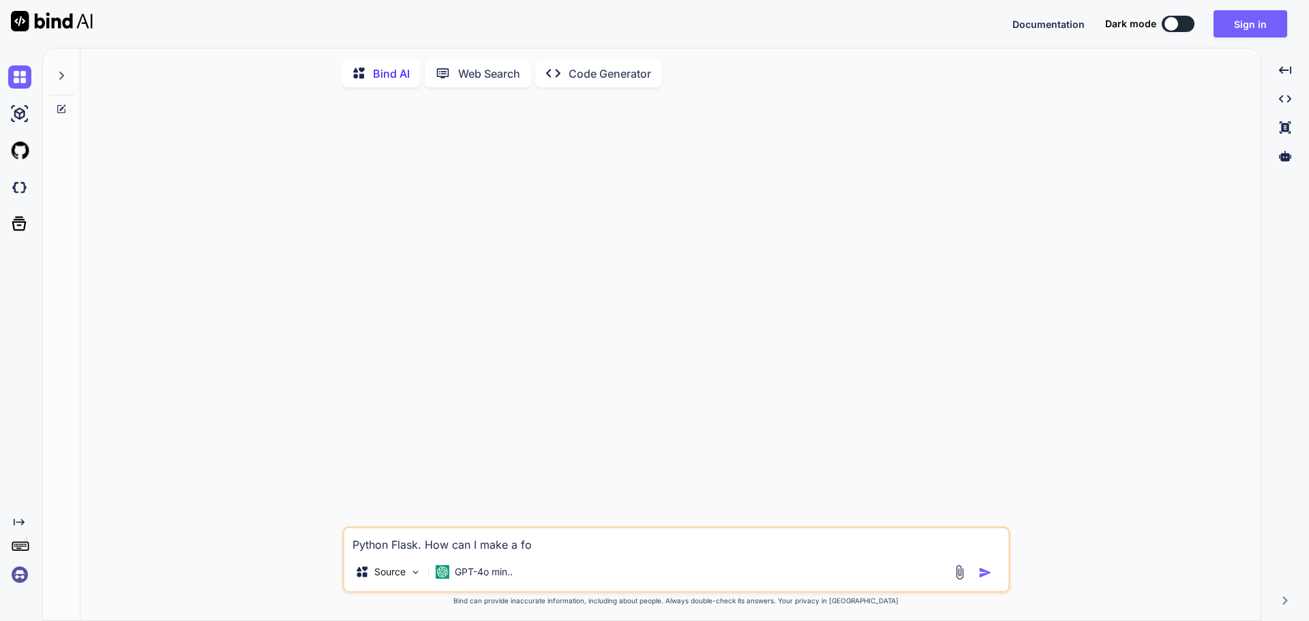
type textarea "x"
type textarea "Python Flask. How can I make a"
type textarea "x"
type textarea "Python Flask. How can I make a"
type textarea "x"
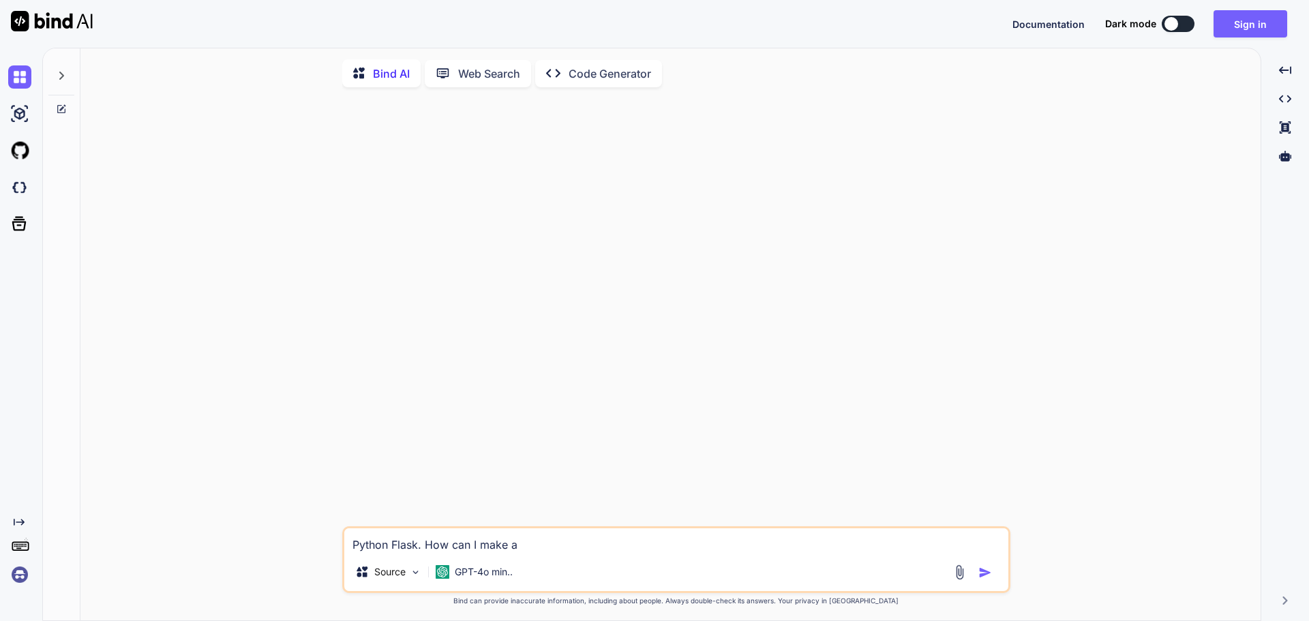
type textarea "Python Flask. How can I make"
type textarea "x"
type textarea "Python Flask. How can I make f"
type textarea "x"
type textarea "Python Flask. How can I make fo"
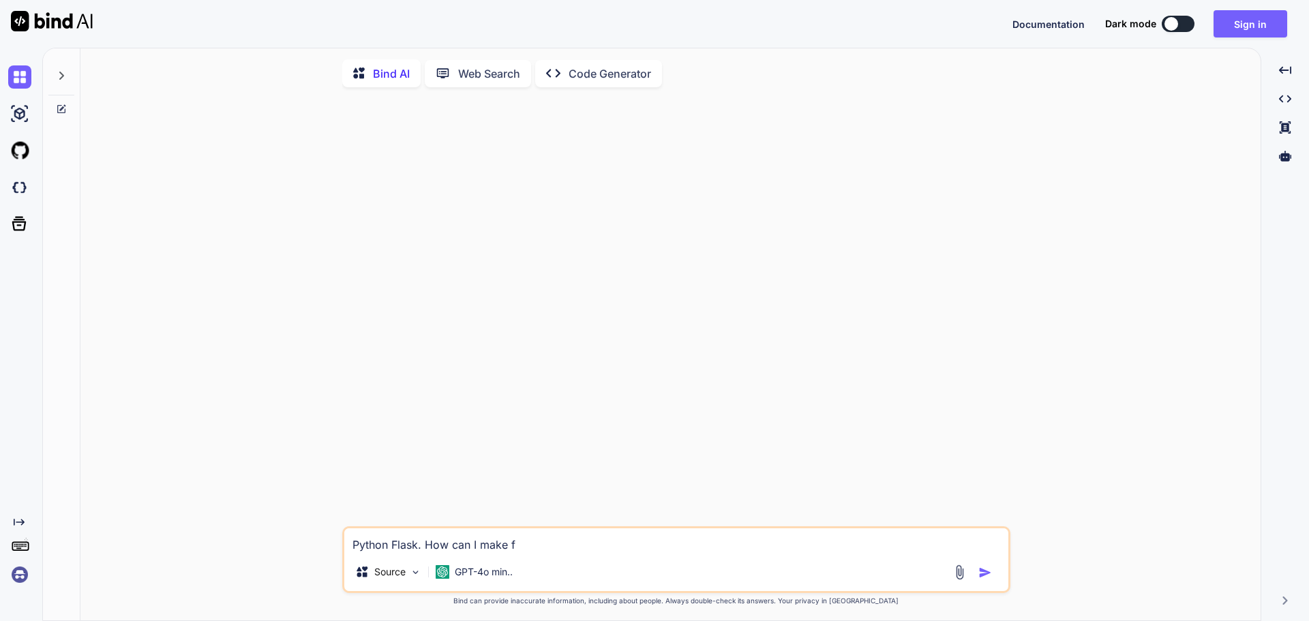
type textarea "x"
type textarea "Python Flask. How can I make for"
type textarea "x"
type textarea "Python Flask. How can I make form"
type textarea "x"
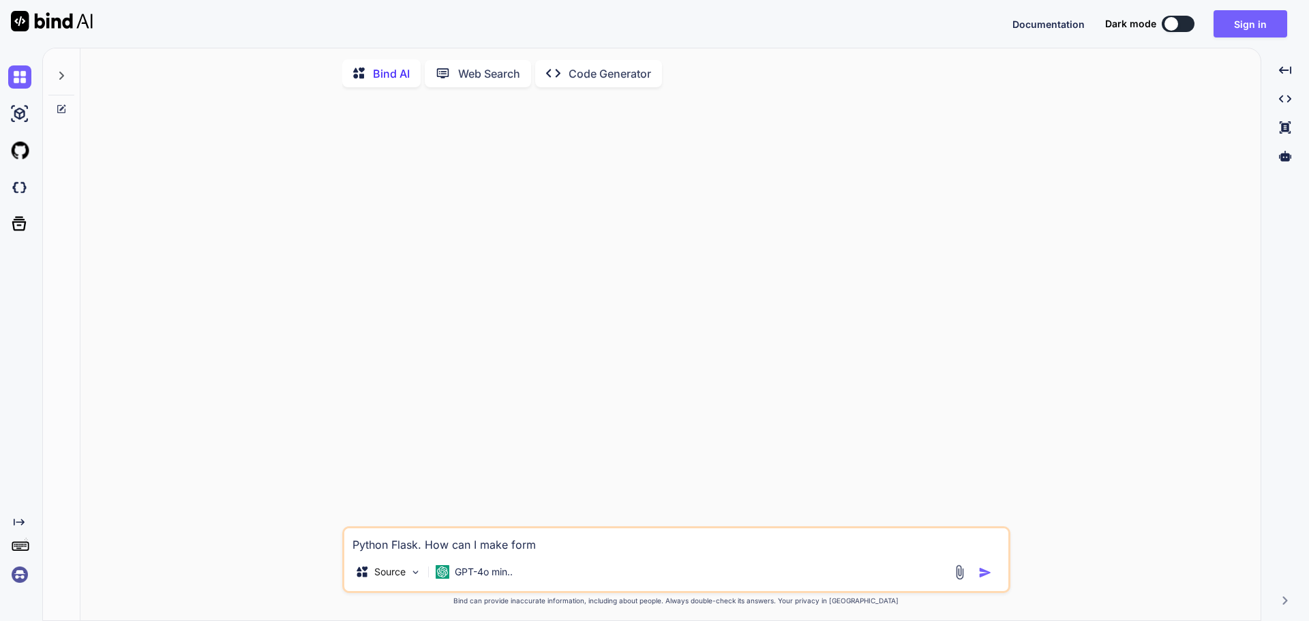
type textarea "Python Flask. How can I make form"
type textarea "x"
type textarea "Python Flask. How can I make form s"
type textarea "x"
type textarea "Python Flask. How can I make form se"
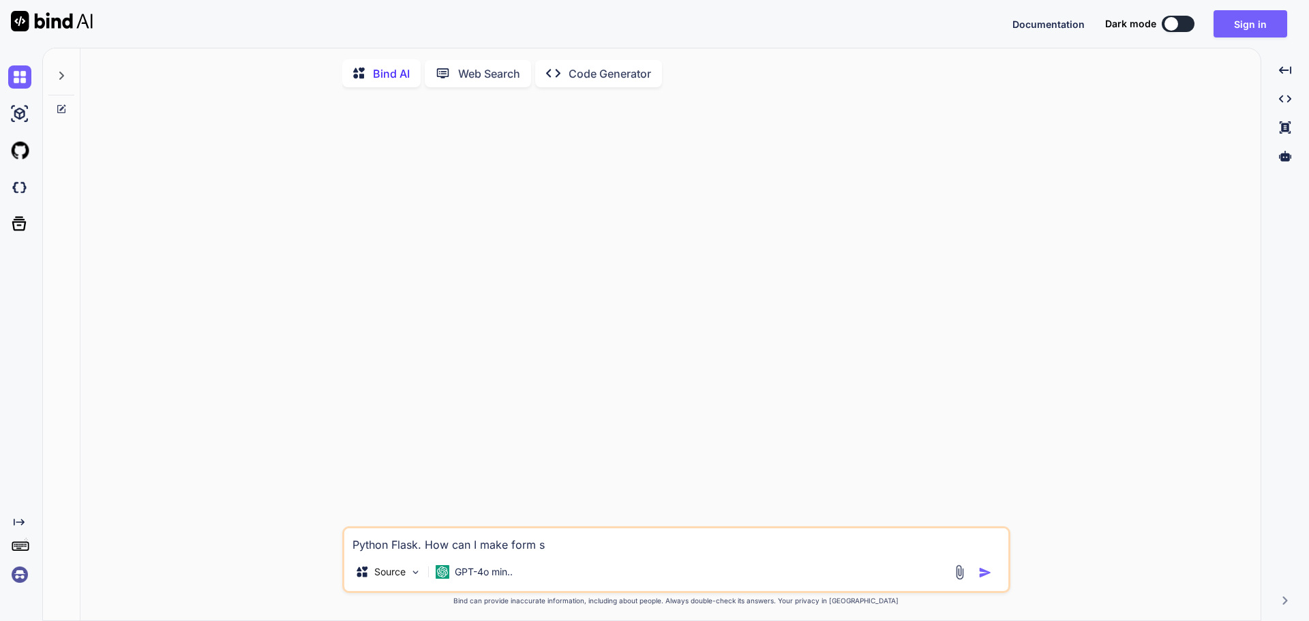
type textarea "x"
type textarea "Python Flask. How can I make form sel"
type textarea "x"
type textarea "Python Flask. How can I make form sele"
type textarea "x"
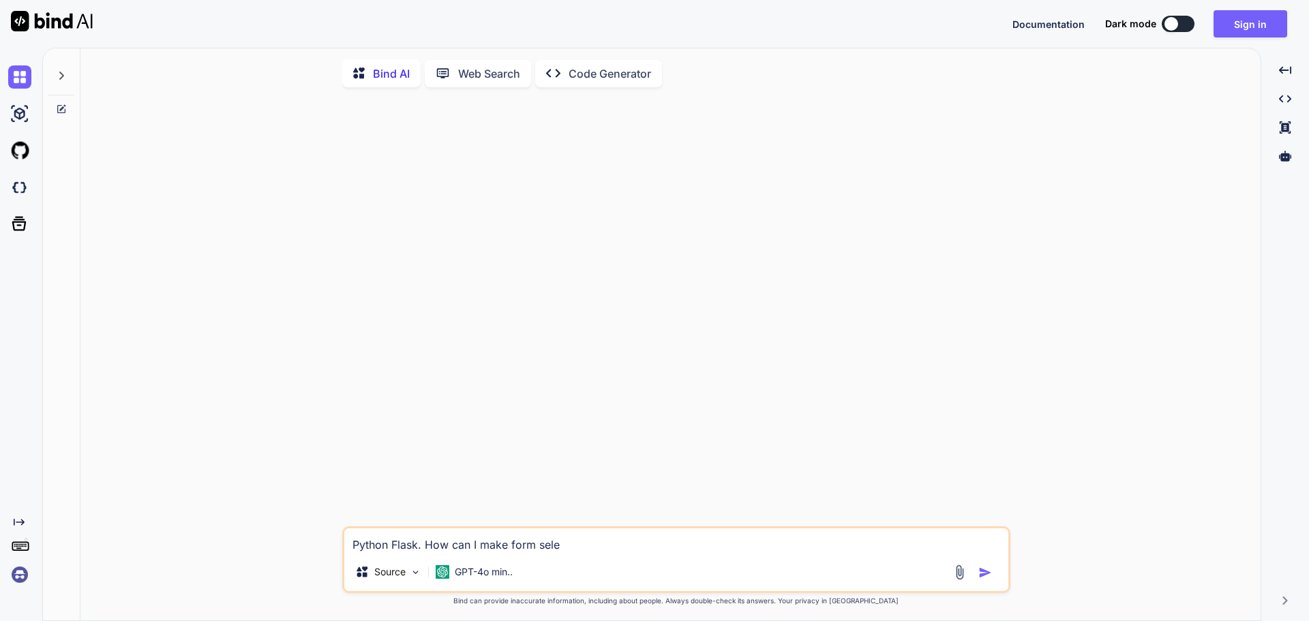
type textarea "Python Flask. How can I make form selec"
type textarea "x"
type textarea "Python Flask. How can I make form select"
type textarea "x"
type textarea "Python Flask. How can I make form selecti"
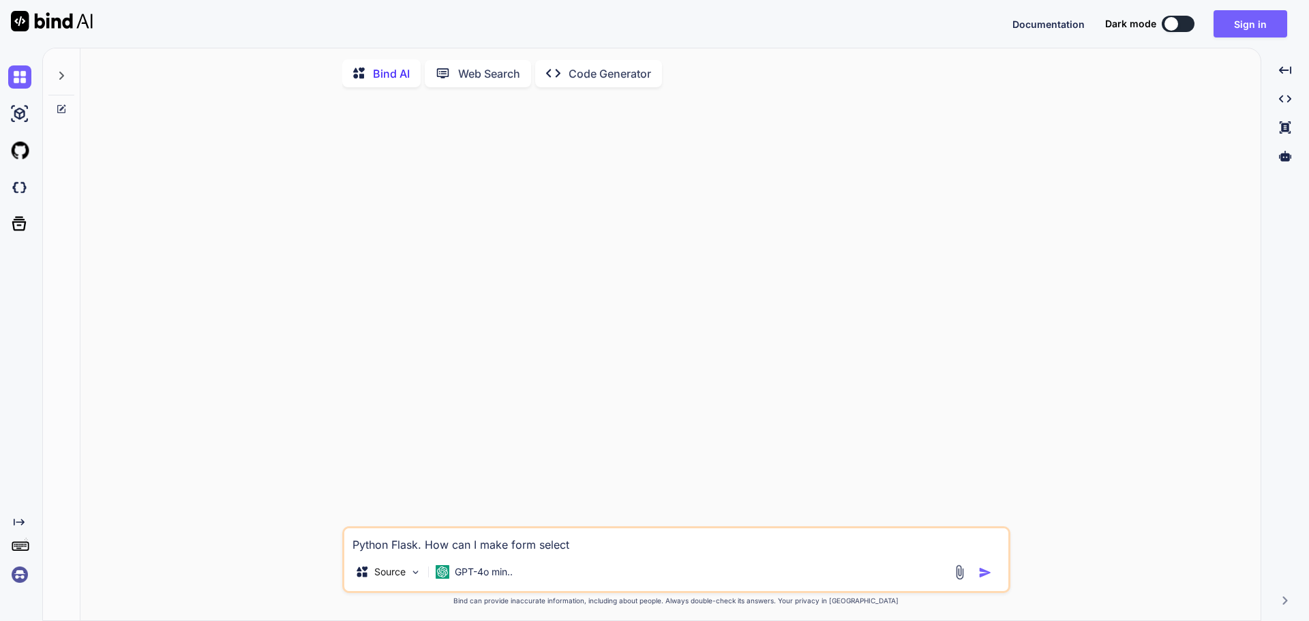
type textarea "x"
type textarea "Python Flask. How can I make form selectio"
type textarea "x"
type textarea "Python Flask. How can I make form selection"
type textarea "x"
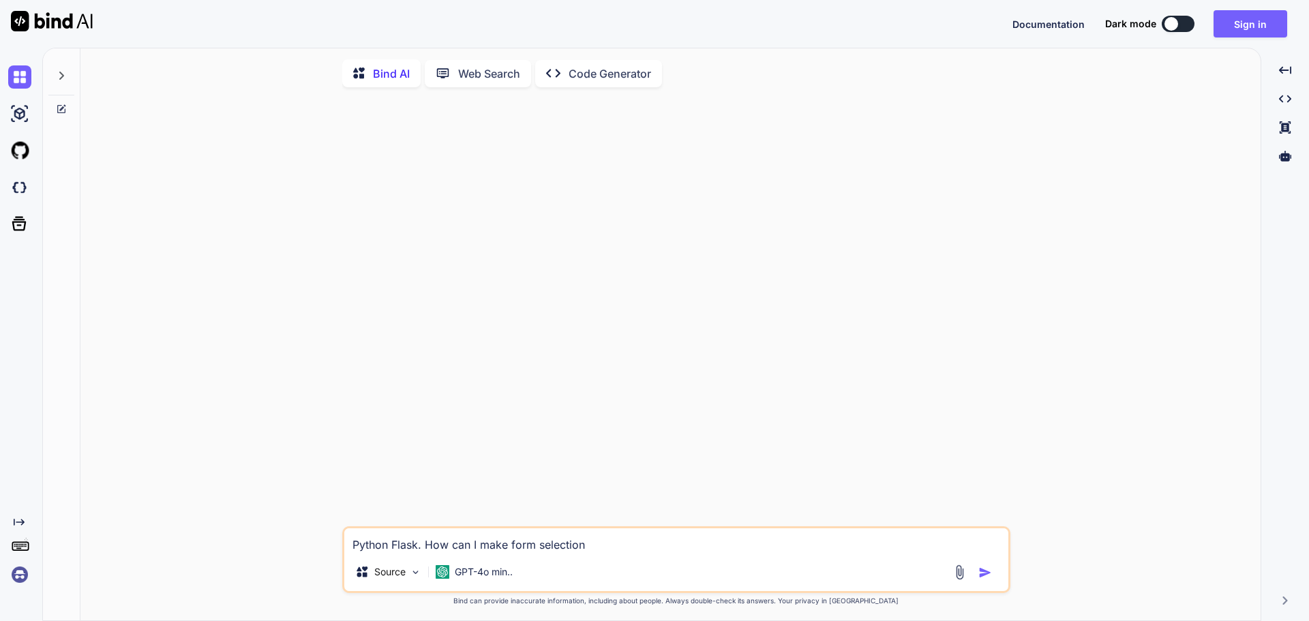
type textarea "Python Flask. How can I make form selection"
type textarea "x"
type textarea "Python Flask. How can I make form selection ("
type textarea "x"
type textarea "Python Flask. How can I make form selection (d"
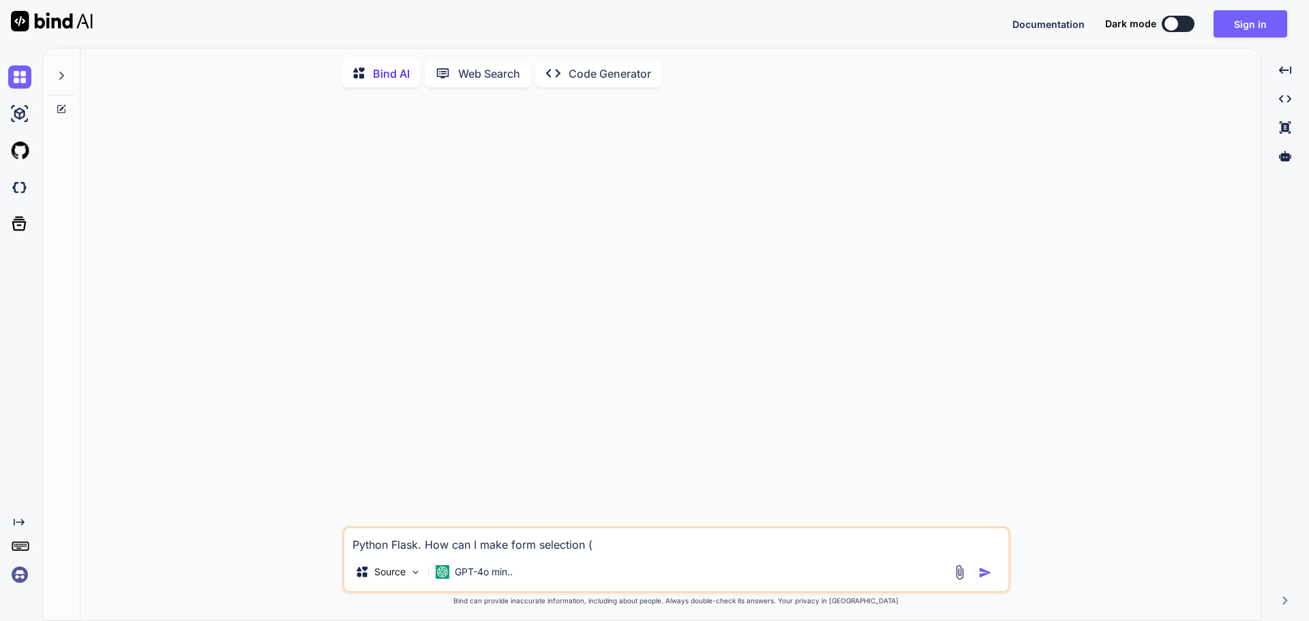
type textarea "x"
type textarea "Python Flask. How can I make form selection (dr"
type textarea "x"
type textarea "Python Flask. How can I make form selection (dro"
type textarea "x"
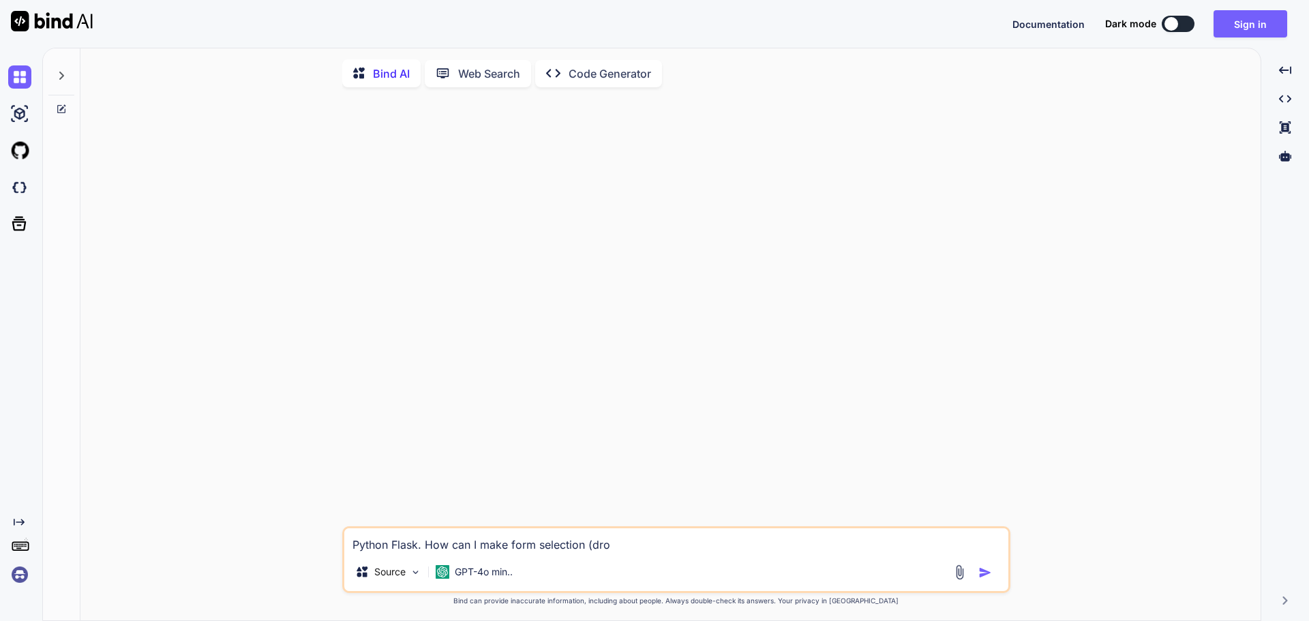
type textarea "Python Flask. How can I make form selection (drop"
type textarea "x"
type textarea "Python Flask. How can I make form selection (drop"
type textarea "x"
type textarea "Python Flask. How can I make form selection (drop d"
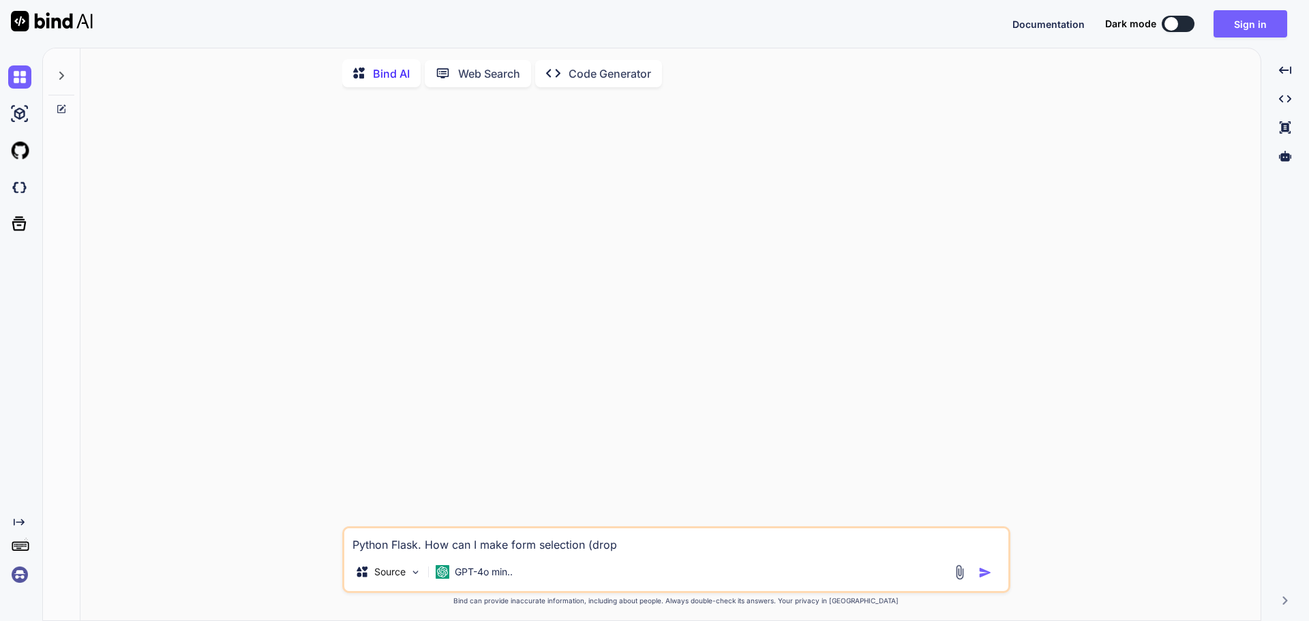
type textarea "x"
type textarea "Python Flask. How can I make form selection (drop"
type textarea "x"
type textarea "Python Flask. How can I make form selection (drop"
type textarea "x"
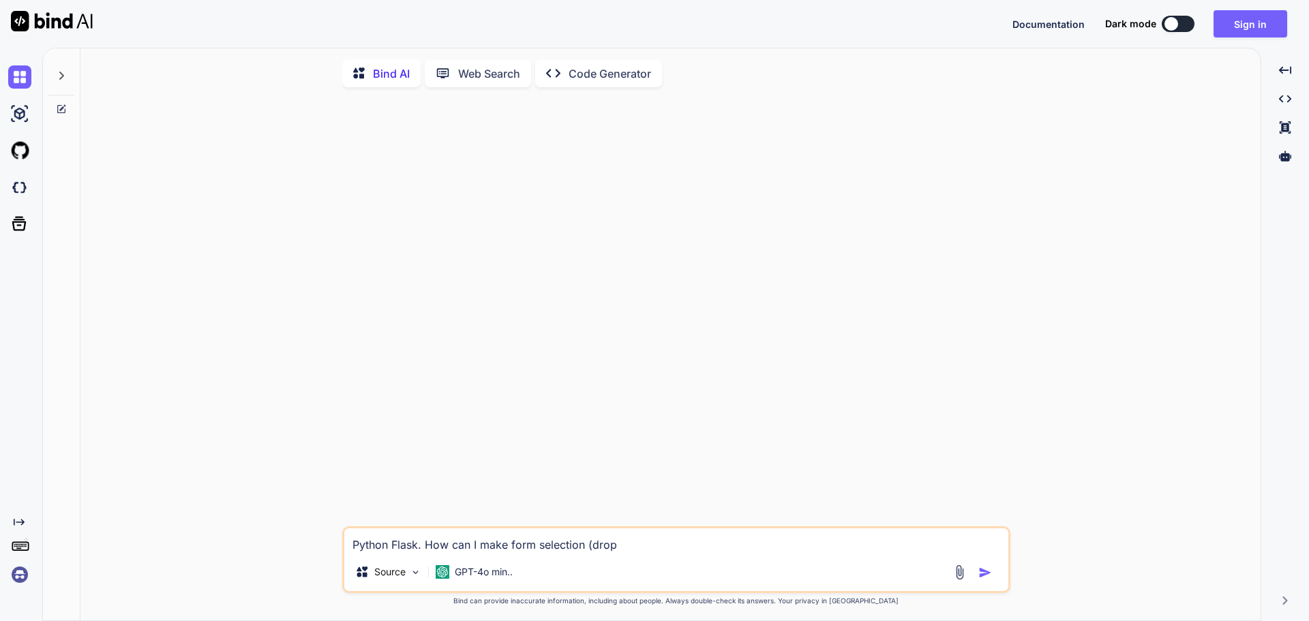
type textarea "Python Flask. How can I make form selection (dropd"
type textarea "x"
type textarea "Python Flask. How can I make form selection (dropdo"
type textarea "x"
type textarea "Python Flask. How can I make form selection (dropdow"
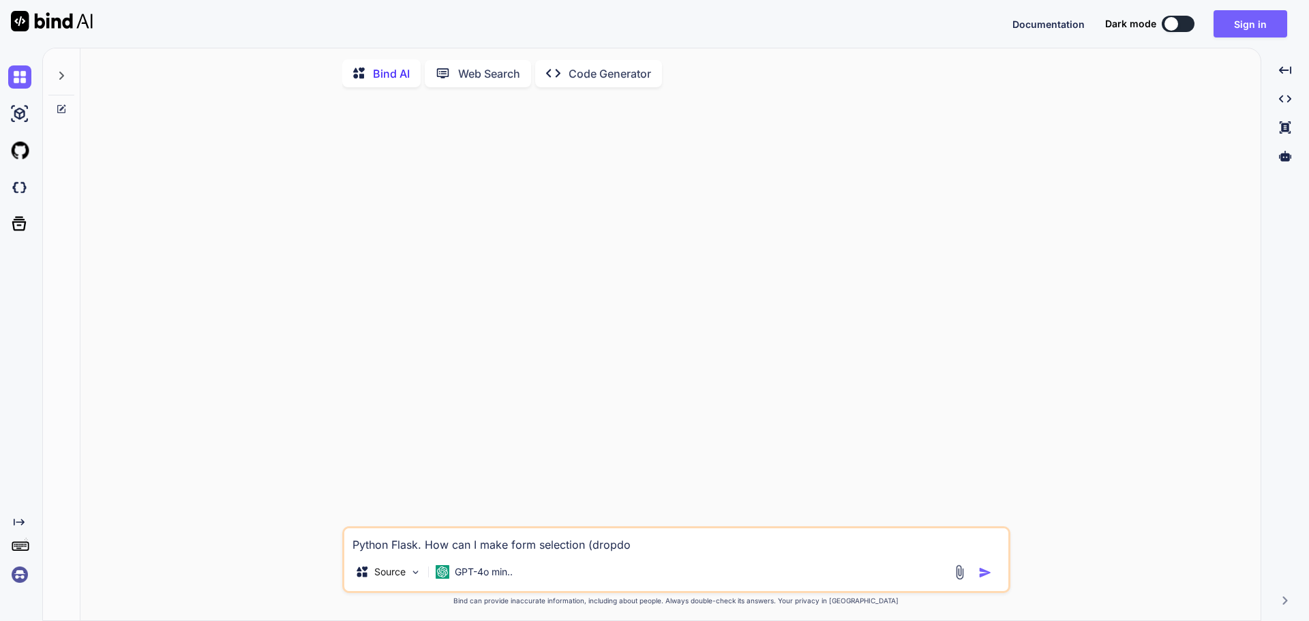
type textarea "x"
type textarea "Python Flask. How can I make form selection (dropdown"
type textarea "x"
type textarea "Python Flask. How can I make form selection (dropdown"
click at [984, 575] on img "button" at bounding box center [985, 573] width 14 height 14
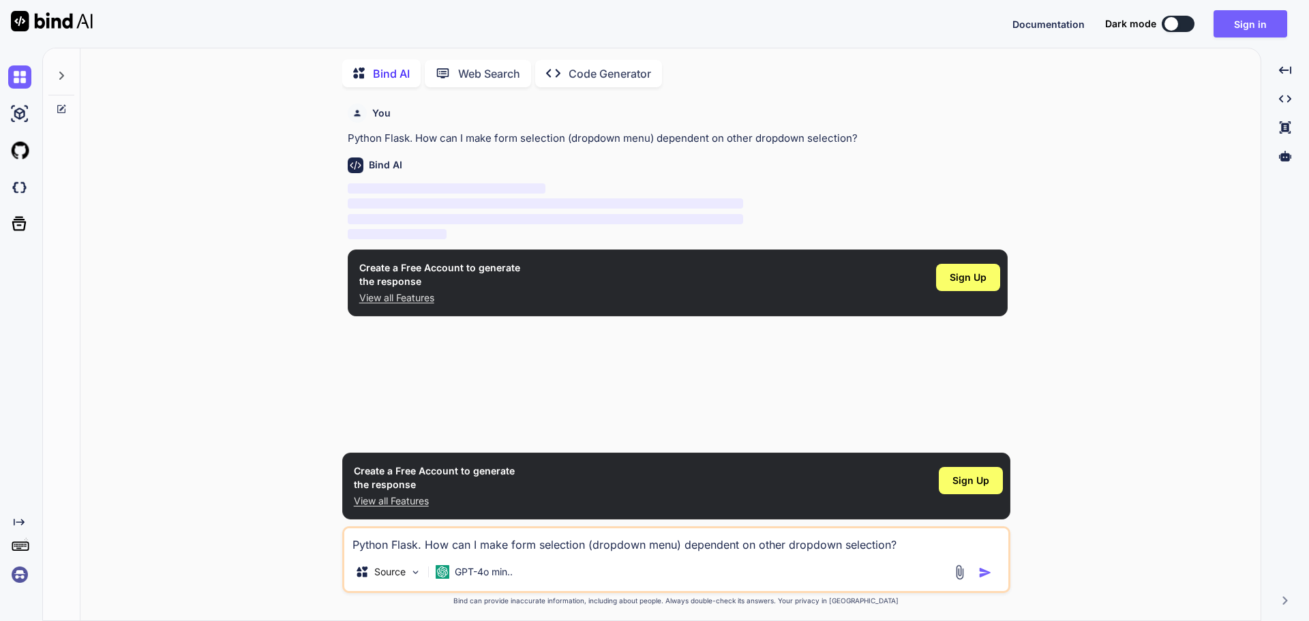
scroll to position [5, 0]
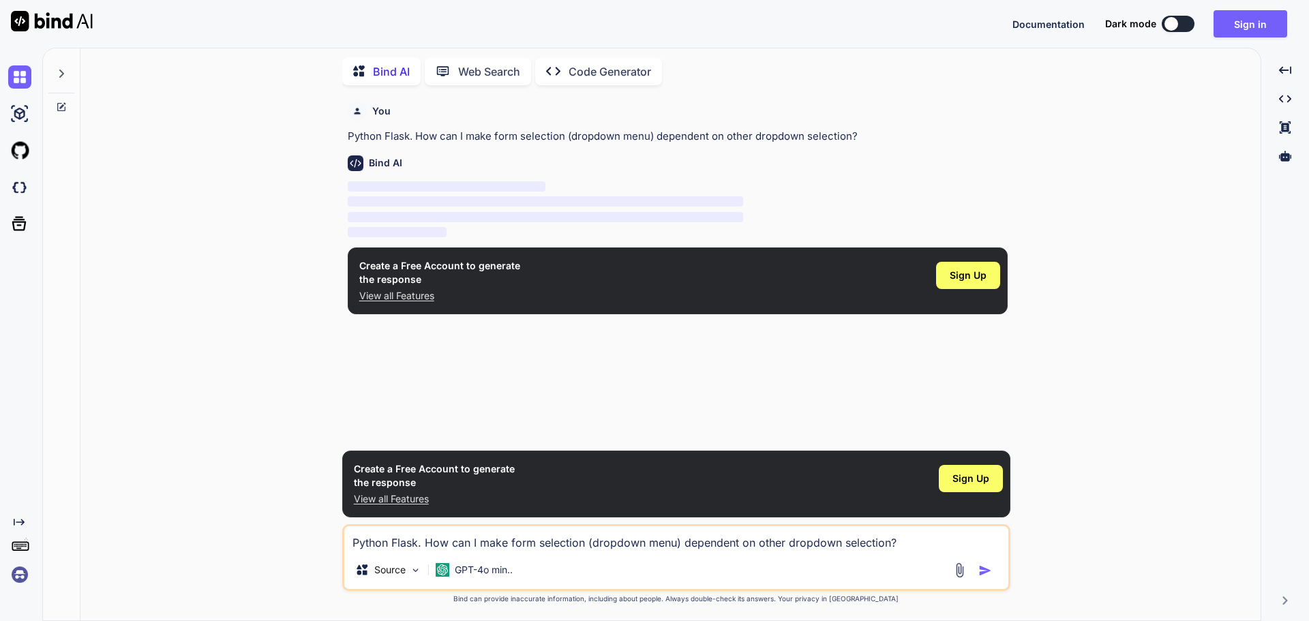
click at [470, 136] on p "Python Flask. How can I make form selection (dropdown menu) dependent on other …" at bounding box center [678, 137] width 660 height 16
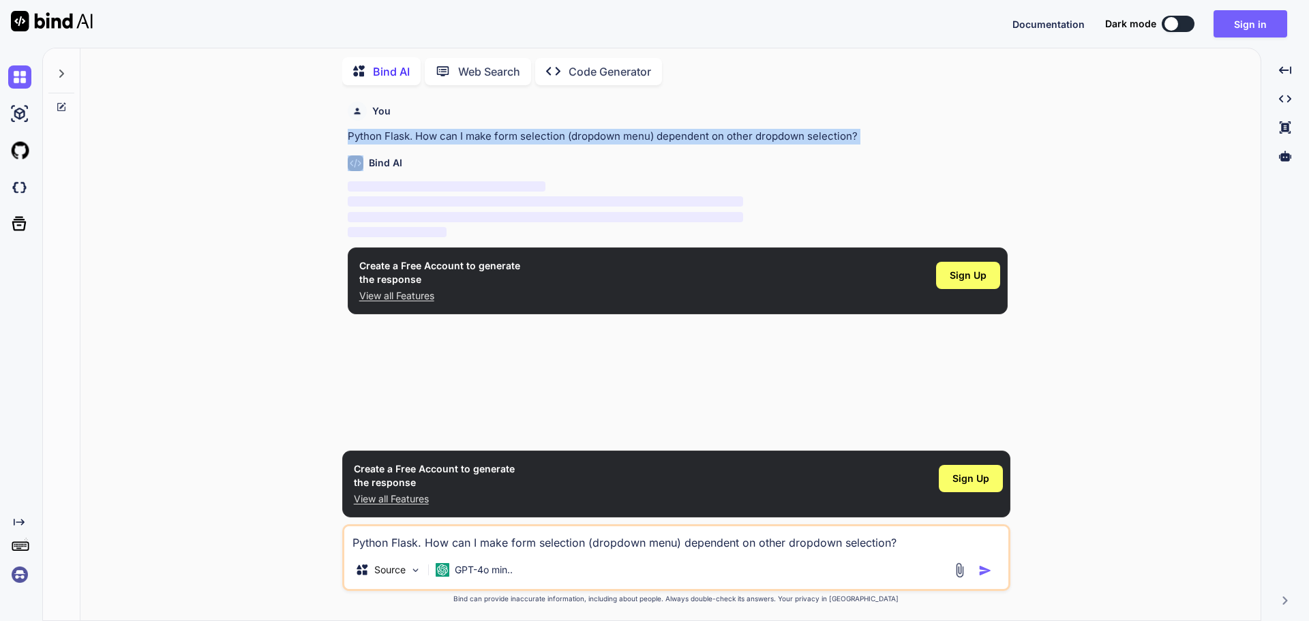
click at [470, 136] on p "Python Flask. How can I make form selection (dropdown menu) dependent on other …" at bounding box center [678, 137] width 660 height 16
copy p "Python Flask. How can I make form selection (dropdown menu) dependent on other …"
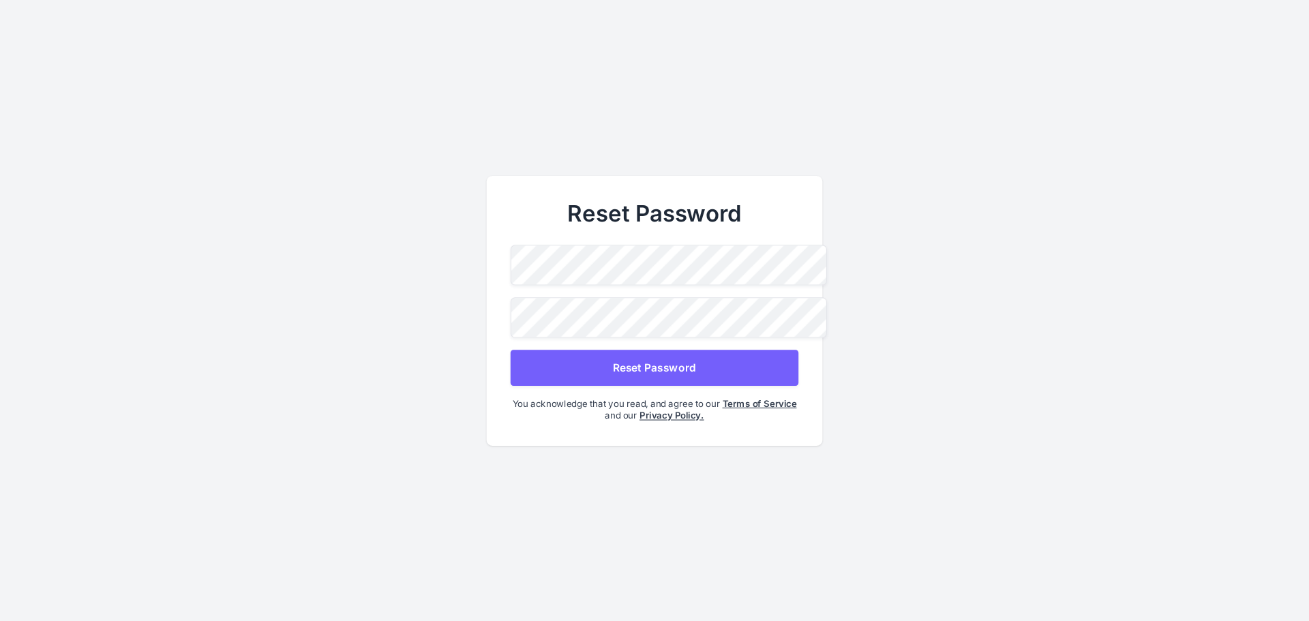
click at [696, 359] on button "Reset Password" at bounding box center [654, 367] width 288 height 36
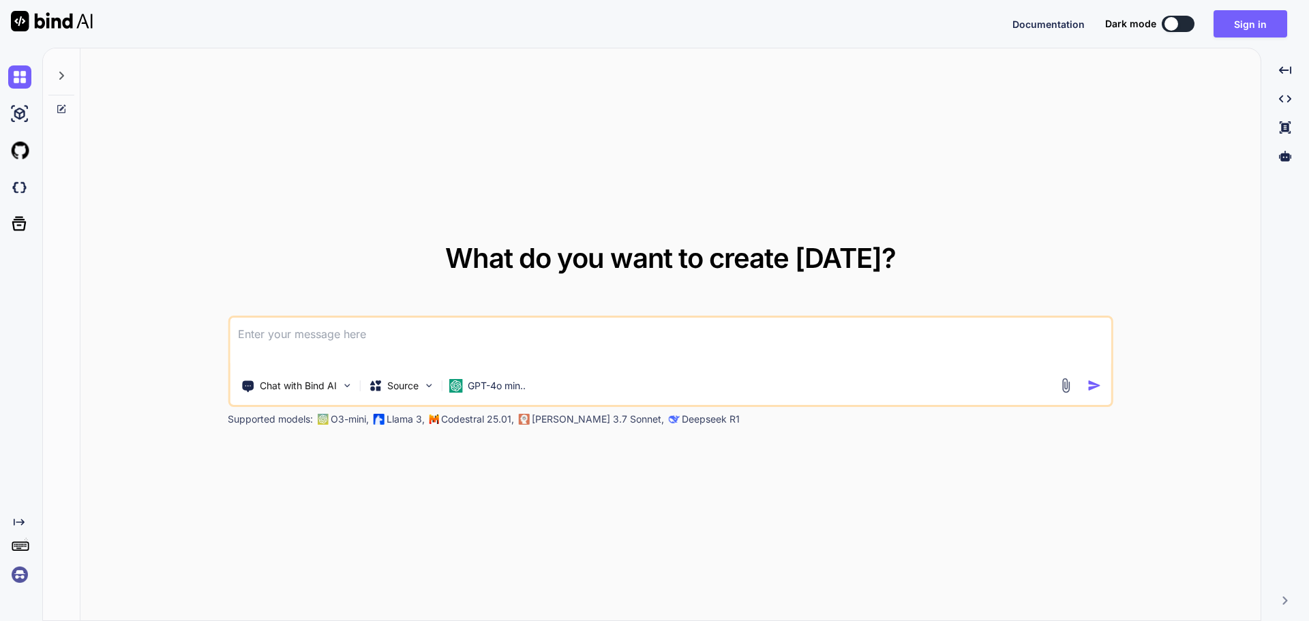
click at [457, 338] on textarea at bounding box center [670, 343] width 881 height 50
paste textarea
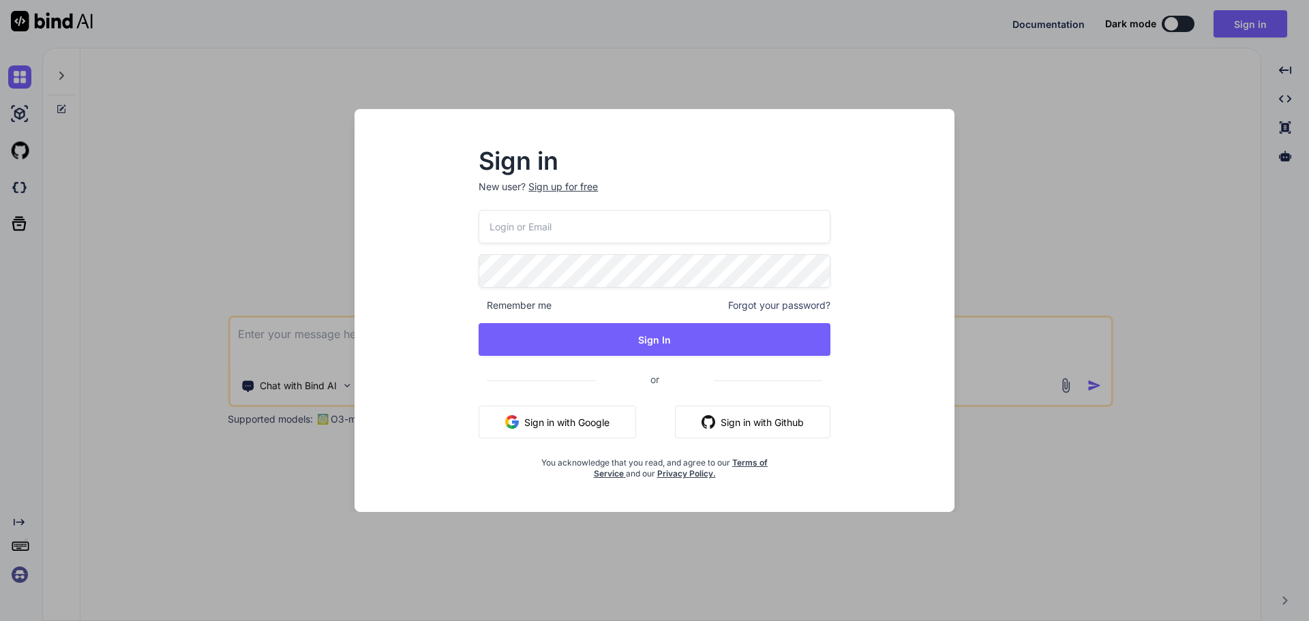
type input "[PERSON_NAME][EMAIL_ADDRESS][DOMAIN_NAME]"
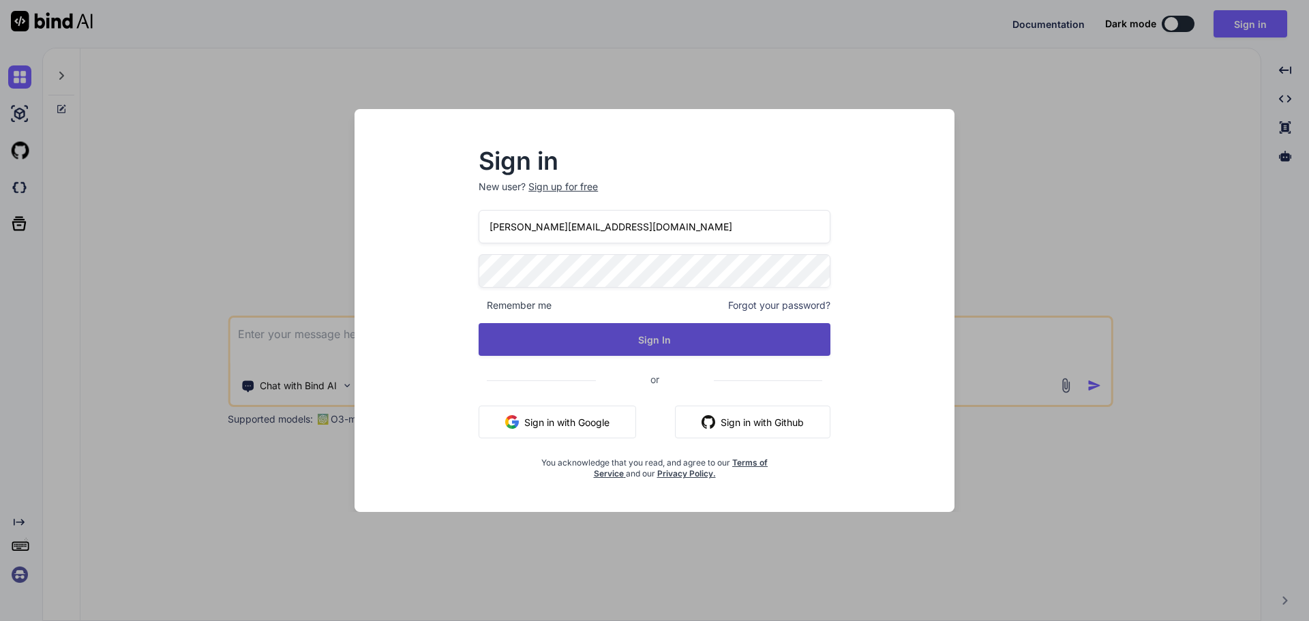
click at [632, 345] on button "Sign In" at bounding box center [654, 339] width 352 height 33
click at [666, 341] on button "Sign In" at bounding box center [654, 339] width 352 height 33
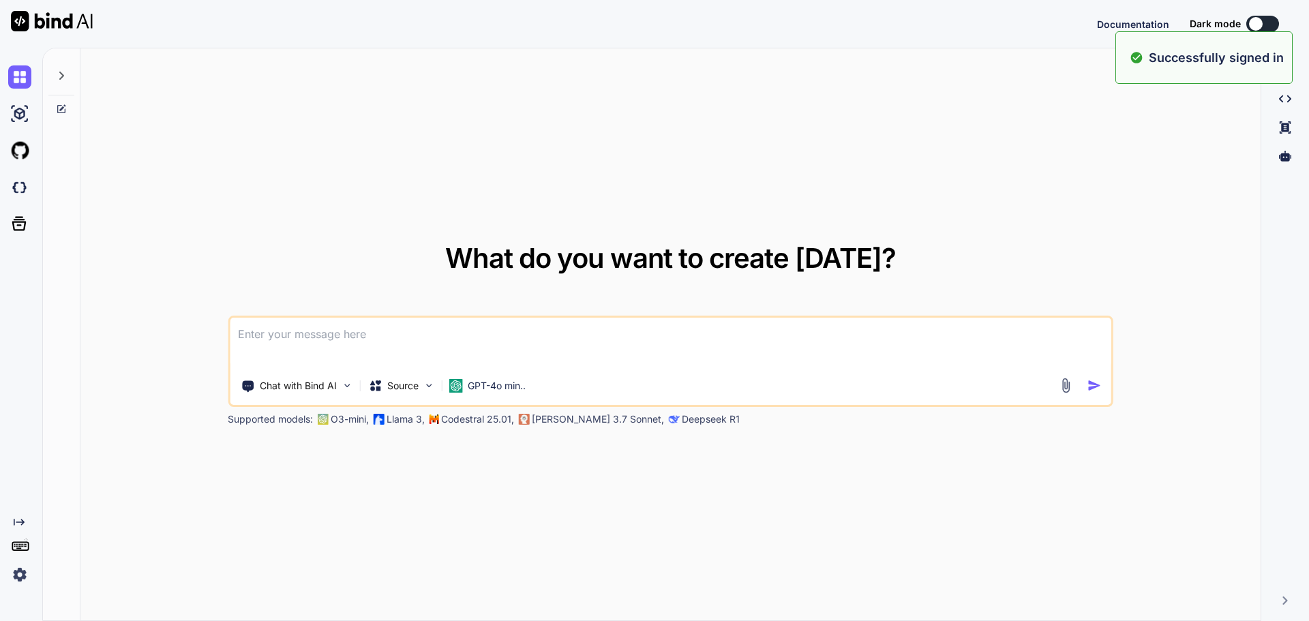
click at [418, 334] on textarea at bounding box center [670, 343] width 881 height 50
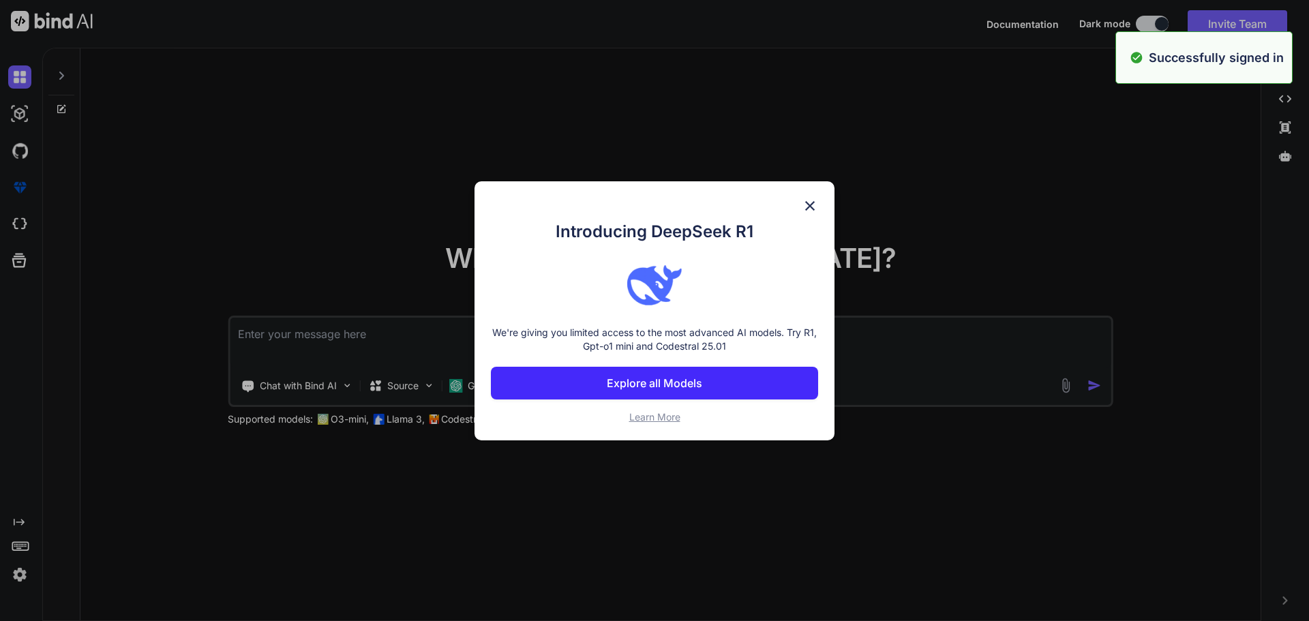
click at [808, 211] on img at bounding box center [809, 206] width 16 height 16
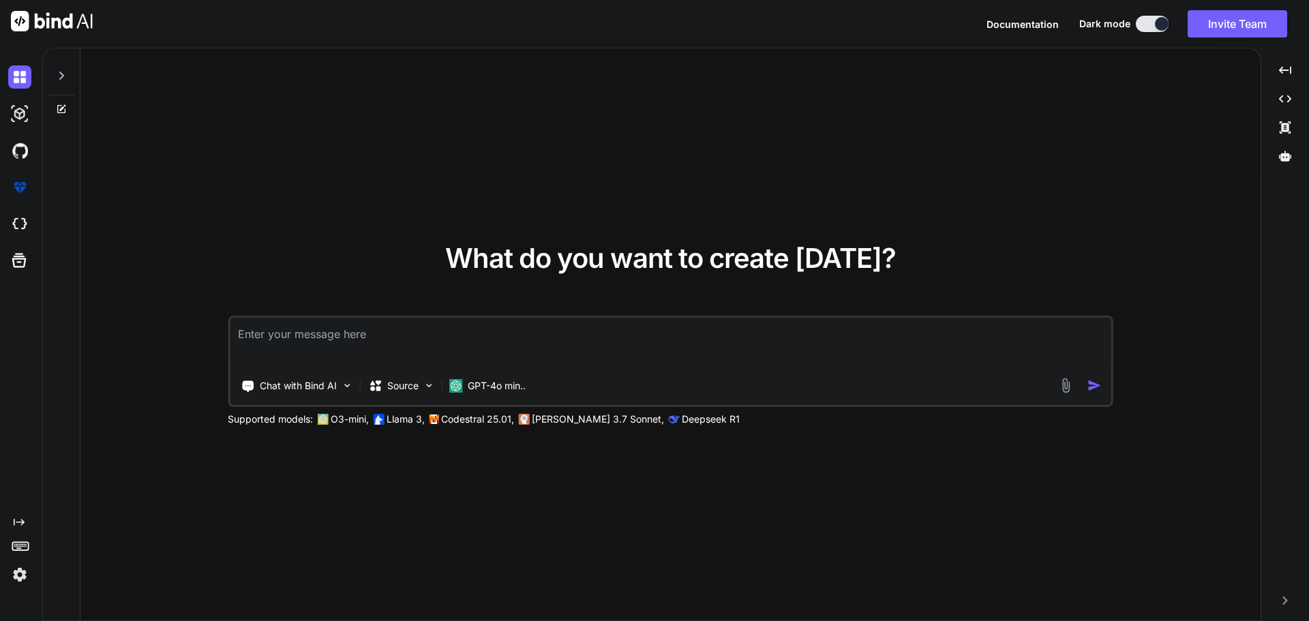
click at [403, 336] on textarea at bounding box center [670, 343] width 881 height 50
paste textarea "Python Flask. How can I make form selection (dropdown menu) dependent on other …"
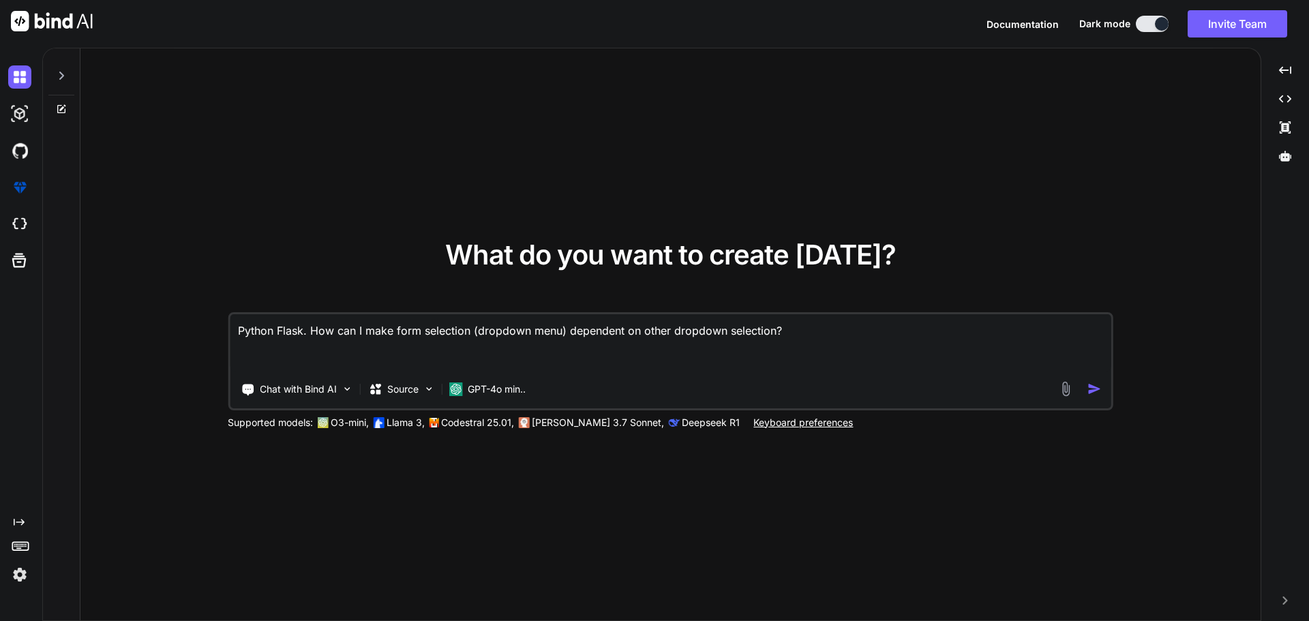
type textarea "Python Flask. How can I make form selection (dropdown menu) dependent on other …"
click at [1096, 395] on img "button" at bounding box center [1094, 389] width 14 height 14
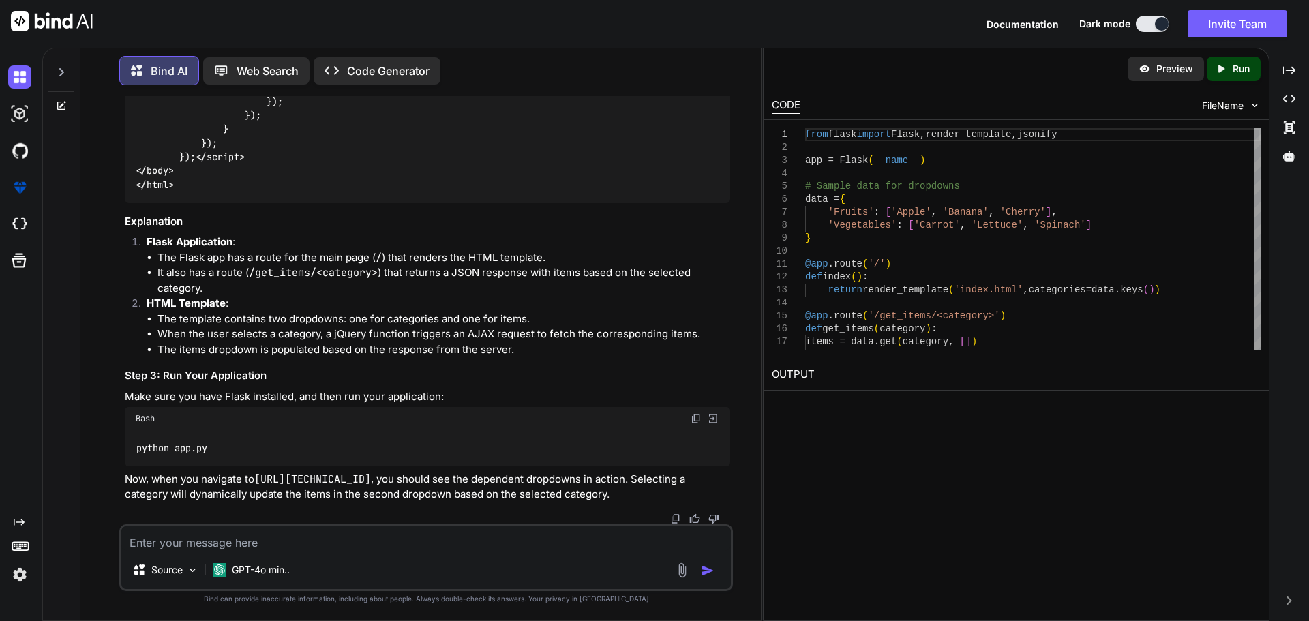
scroll to position [1058, 0]
type textarea "Can I do it with Flask only, without JS?"
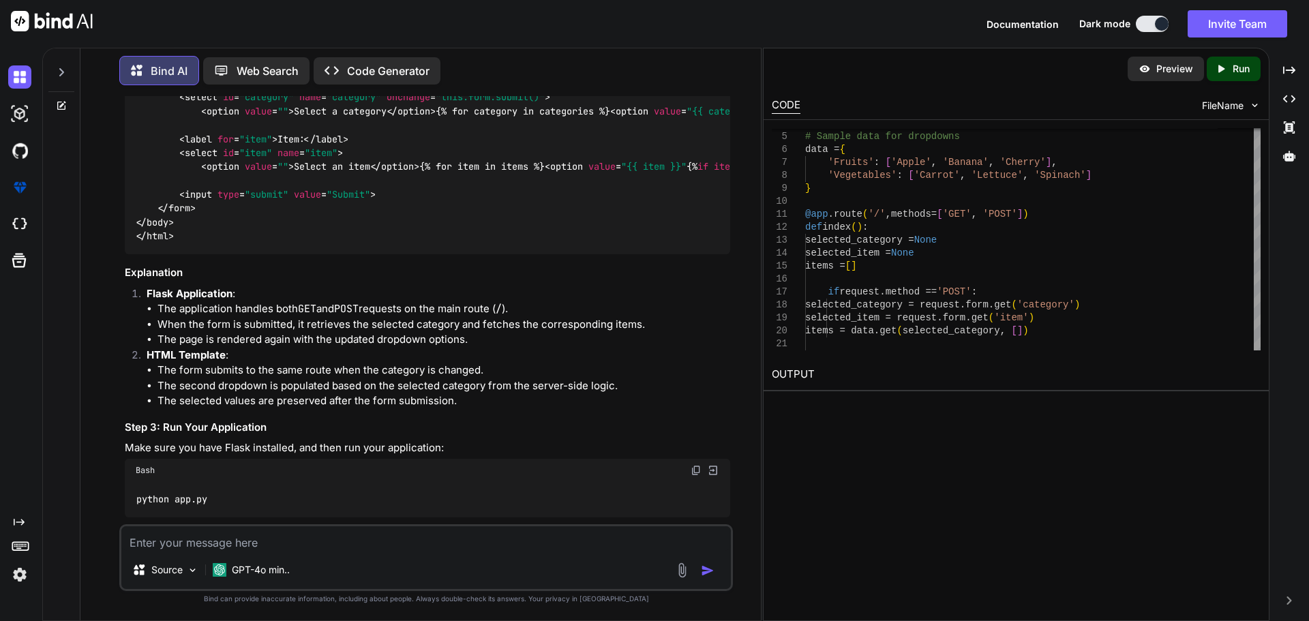
scroll to position [1868, 0]
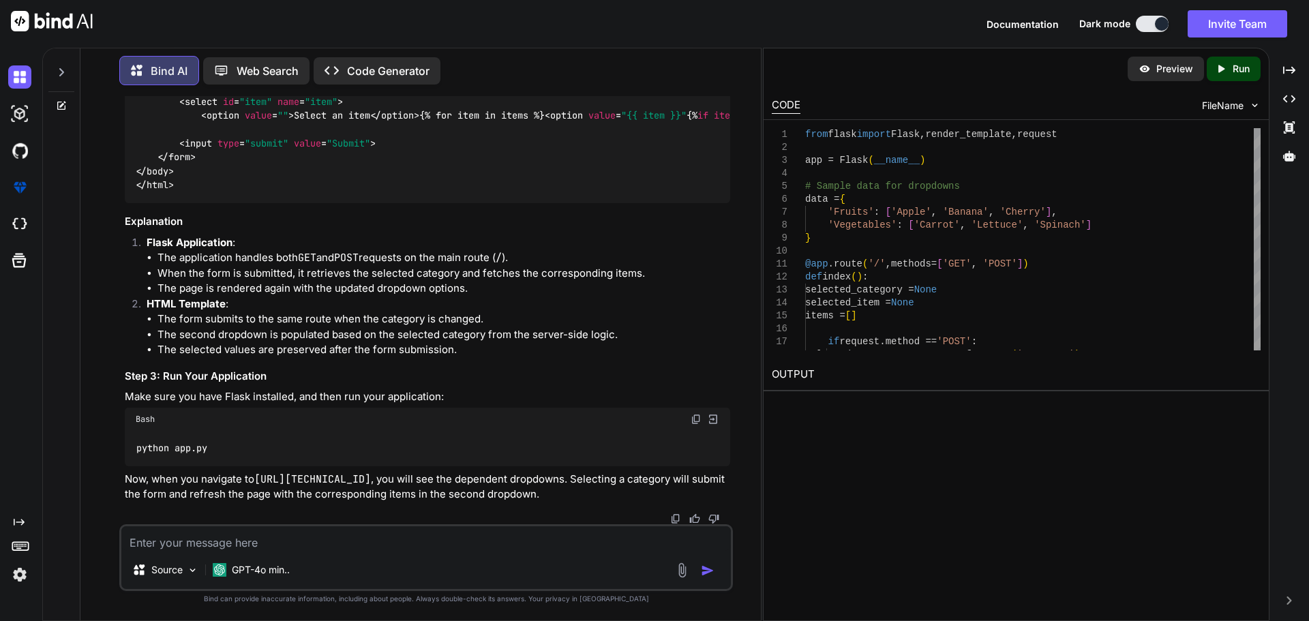
click at [1252, 104] on img at bounding box center [1255, 106] width 12 height 12
click at [1255, 105] on img at bounding box center [1255, 106] width 12 height 12
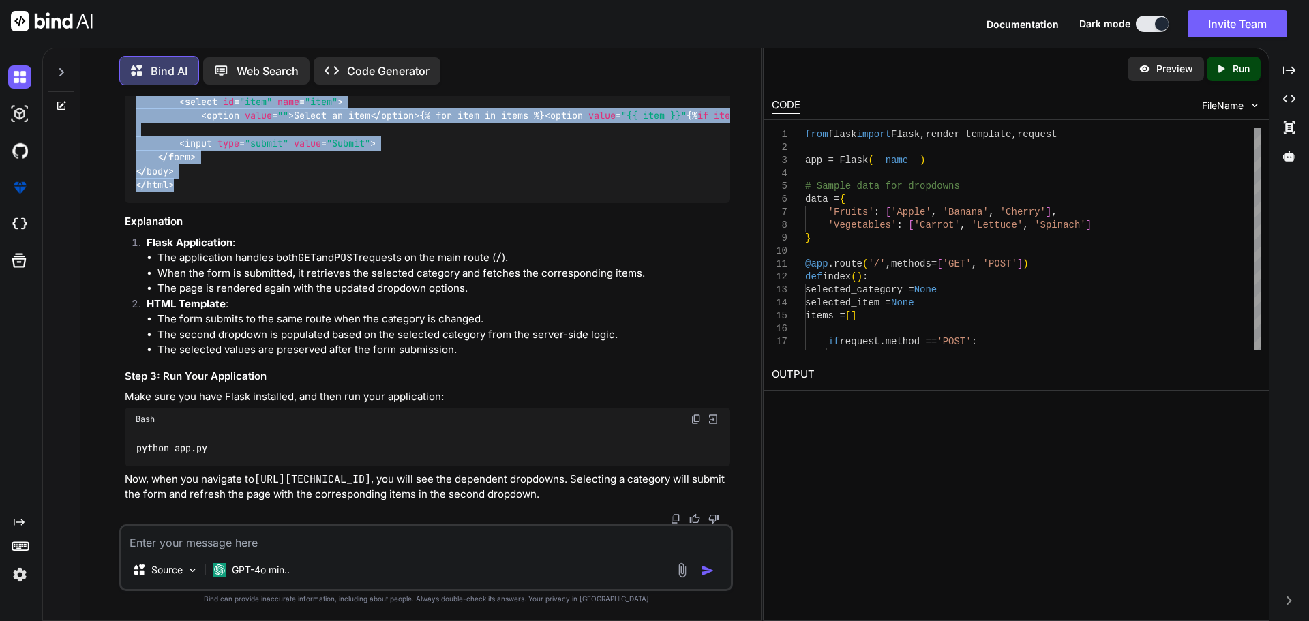
scroll to position [2004, 0]
drag, startPoint x: 196, startPoint y: 382, endPoint x: 134, endPoint y: 251, distance: 144.5
click at [134, 203] on div "<!DOCTYPE html > < html lang = "en" > < head > < meta charset = "UTF-8" > < met…" at bounding box center [427, 39] width 605 height 328
copy code "<!DOCTYPE html > < html lang = "en" > < head > < meta charset = "UTF-8" > < met…"
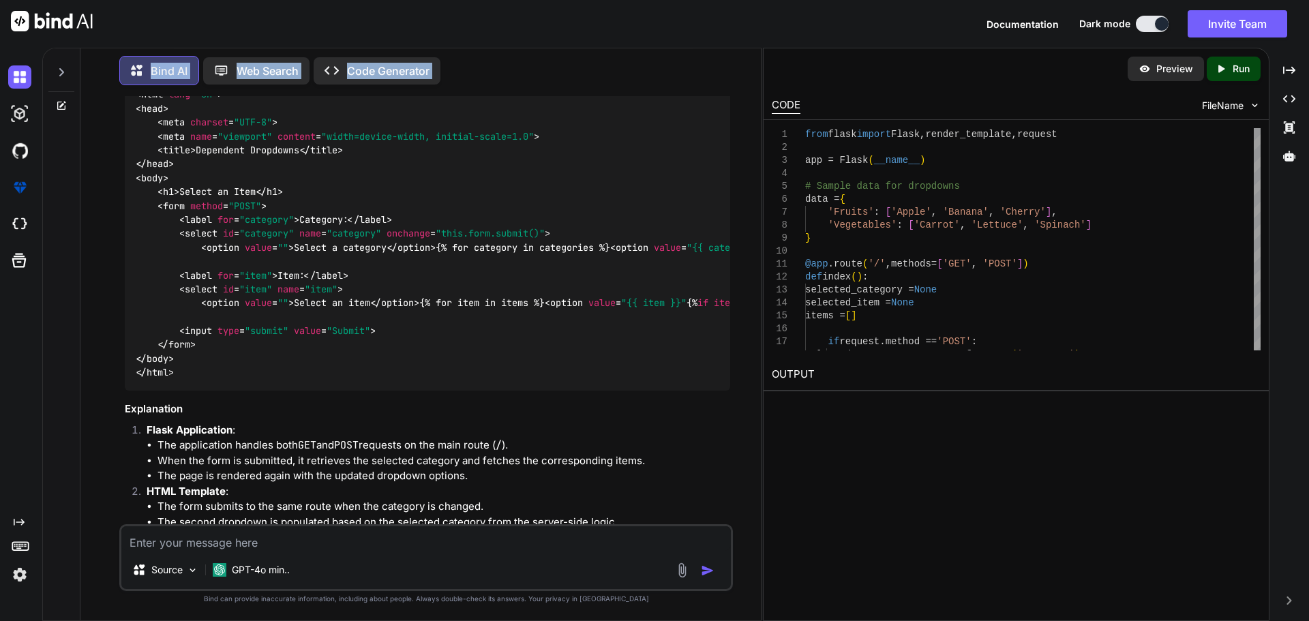
scroll to position [0, 0]
drag, startPoint x: 722, startPoint y: 433, endPoint x: 132, endPoint y: 203, distance: 632.9
copy code "data = { 'Fruits' : [ 'Apple' , 'Banana' , 'Cherry' ], 'Vegetables' : [ 'Carrot…"
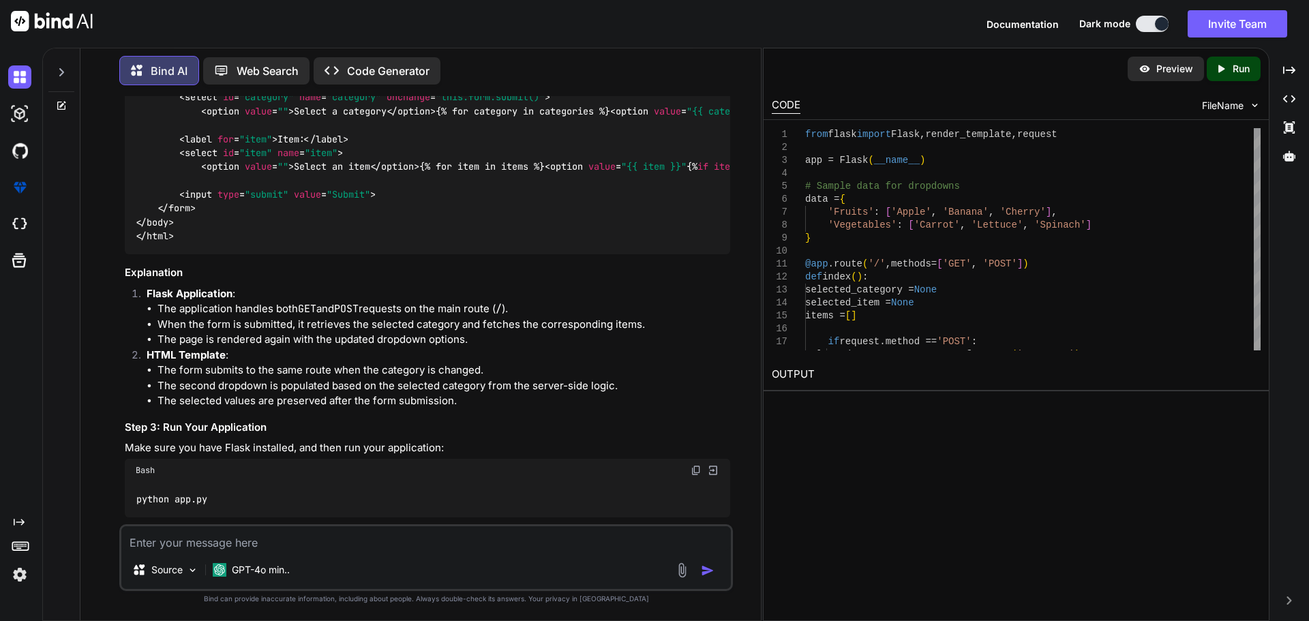
scroll to position [1868, 0]
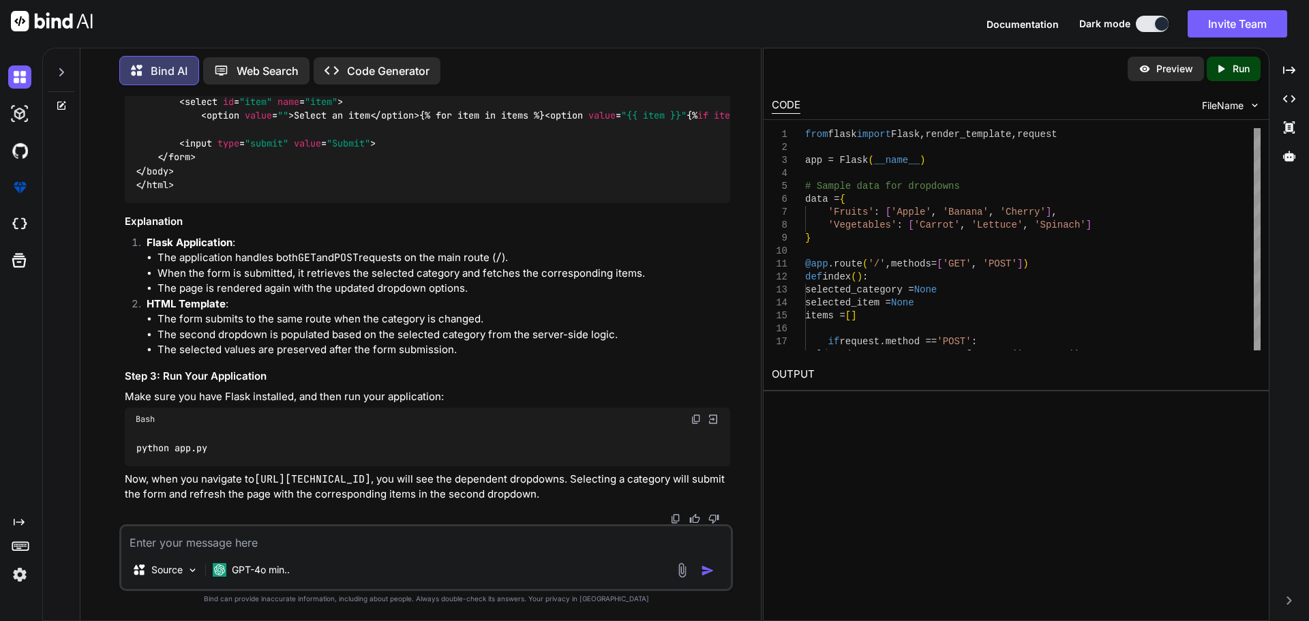
click at [269, 537] on textarea at bounding box center [425, 538] width 609 height 25
type textarea "Is there an entry form with calendar format in Flask?"
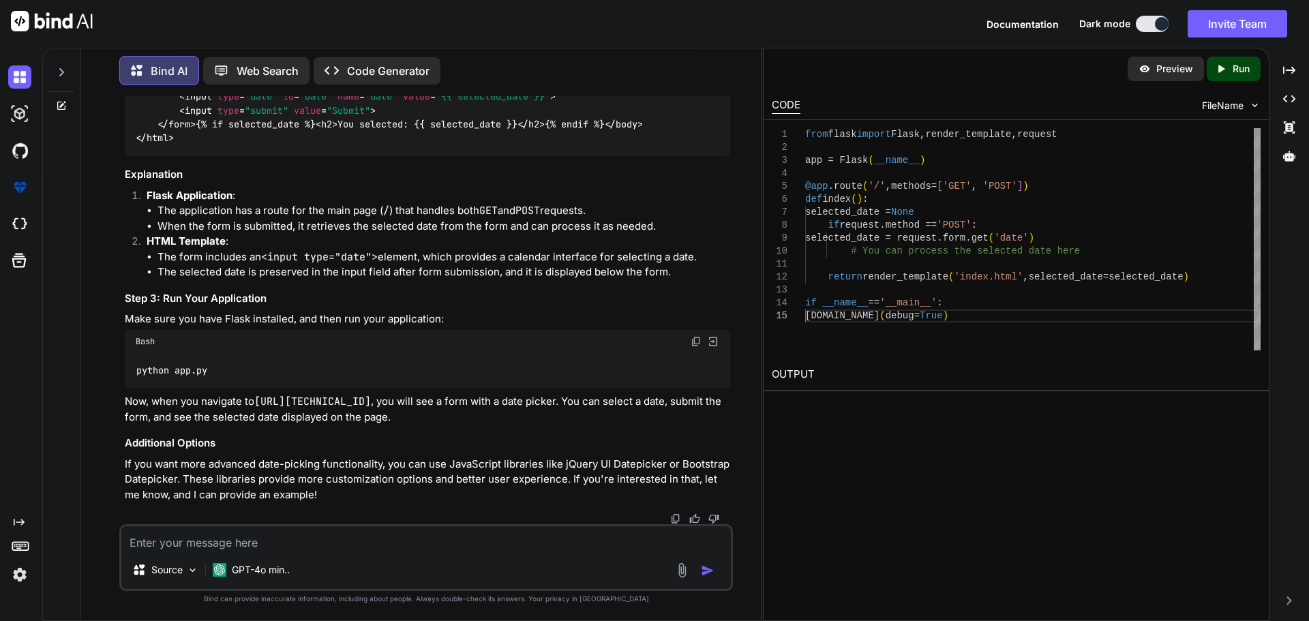
scroll to position [3397, 0]
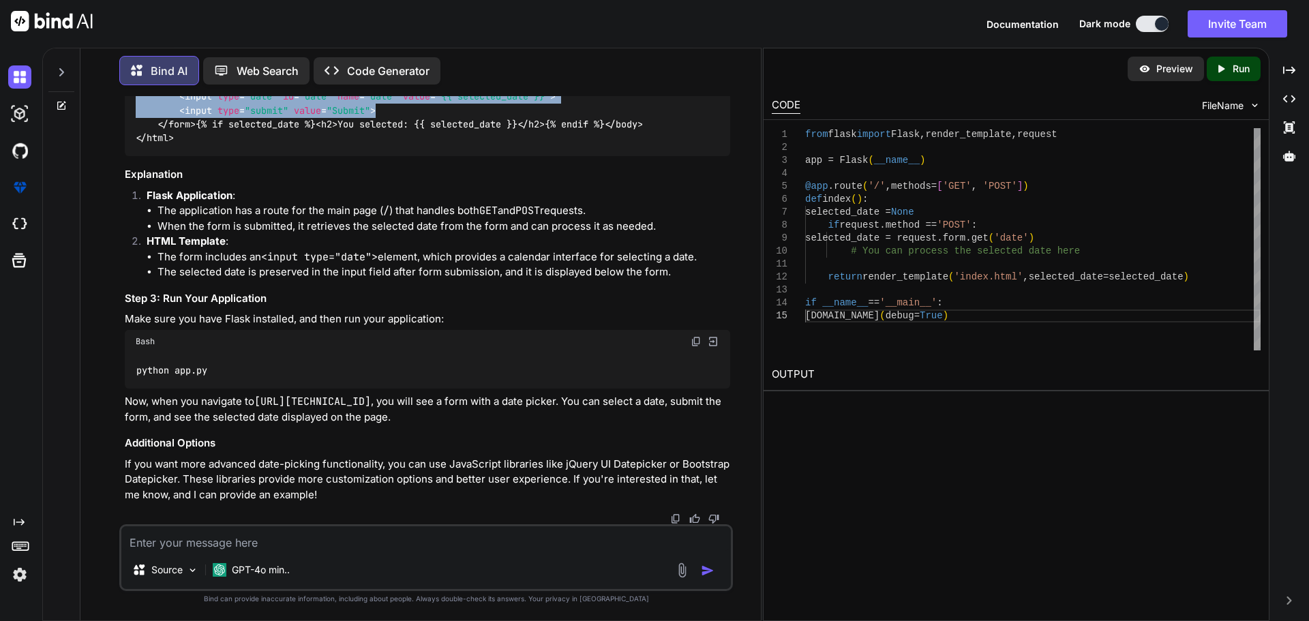
drag, startPoint x: 406, startPoint y: 316, endPoint x: 178, endPoint y: 286, distance: 230.3
click at [178, 156] on div "<!DOCTYPE html > < html lang = "en" > < head > < meta charset = "UTF-8" > < met…" at bounding box center [427, 41] width 605 height 230
copy code "< label for = "date" > Choose a date: </ label > < input type = "date" id = "da…"
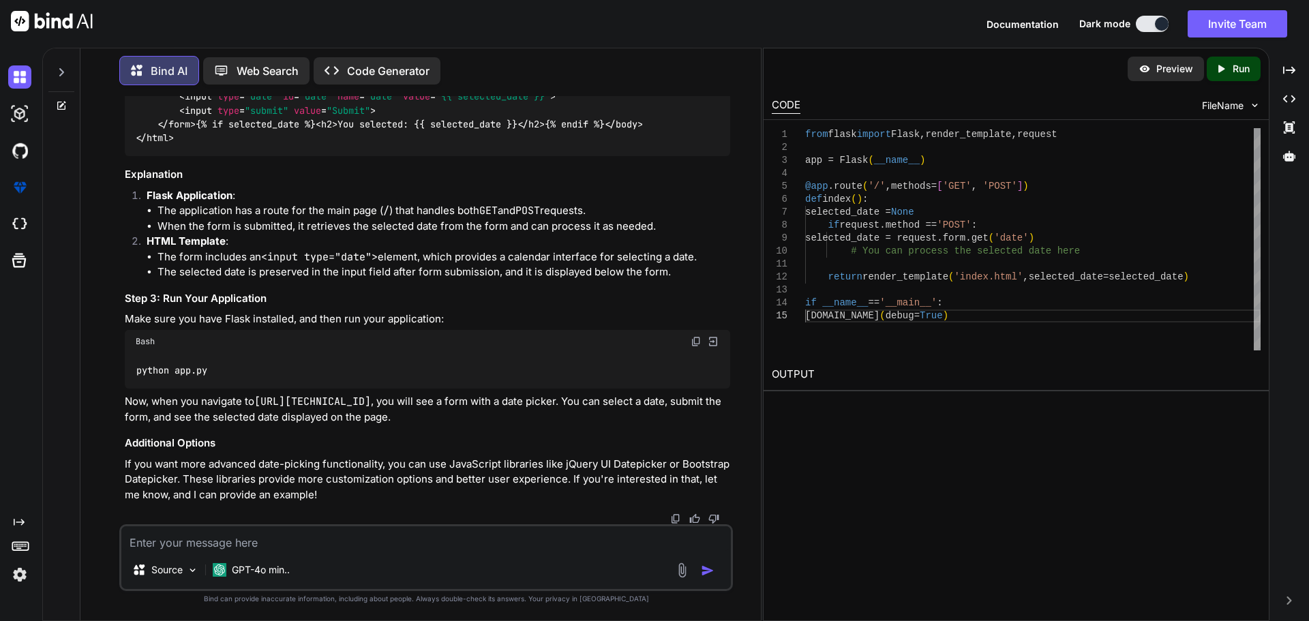
click at [382, 534] on textarea at bounding box center [425, 538] width 609 height 25
type textarea "Is there one with datetime"
